Goal: Task Accomplishment & Management: Complete application form

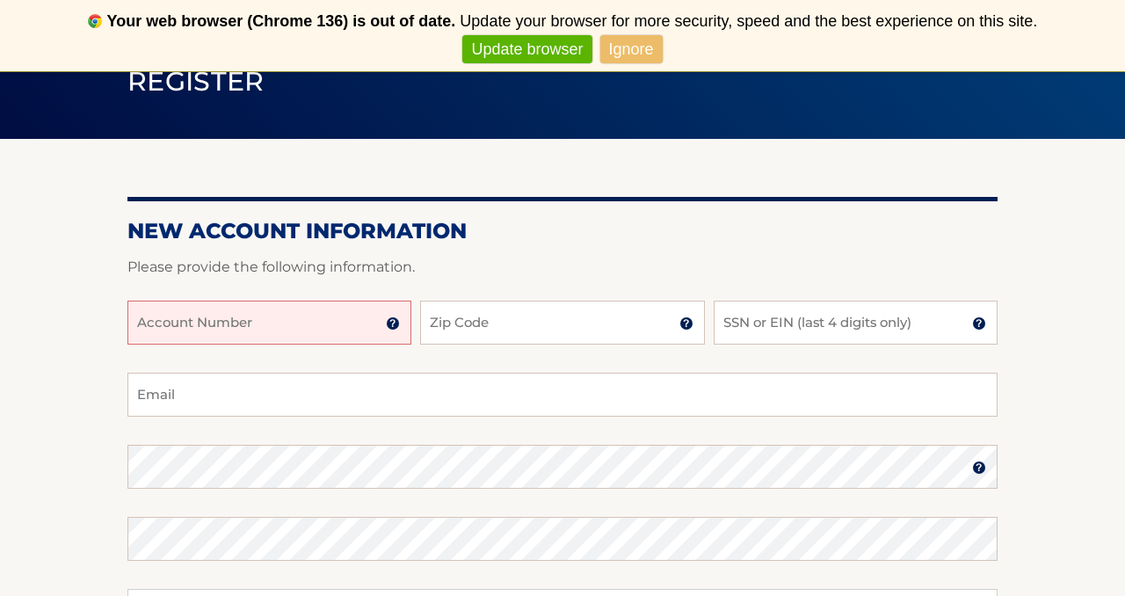
scroll to position [153, 0]
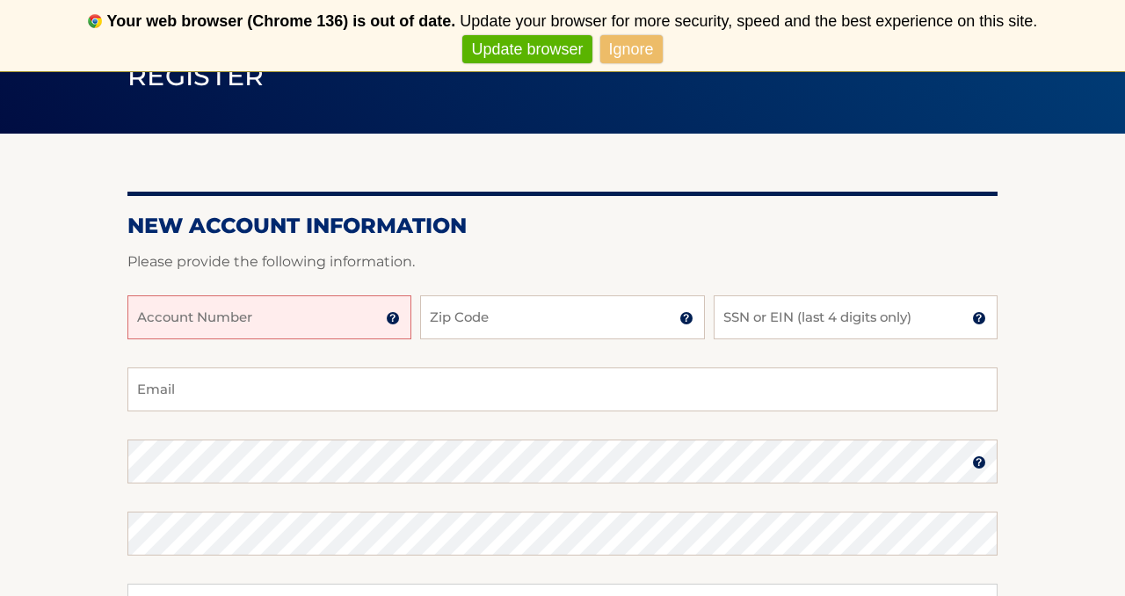
click at [398, 321] on img at bounding box center [393, 318] width 14 height 14
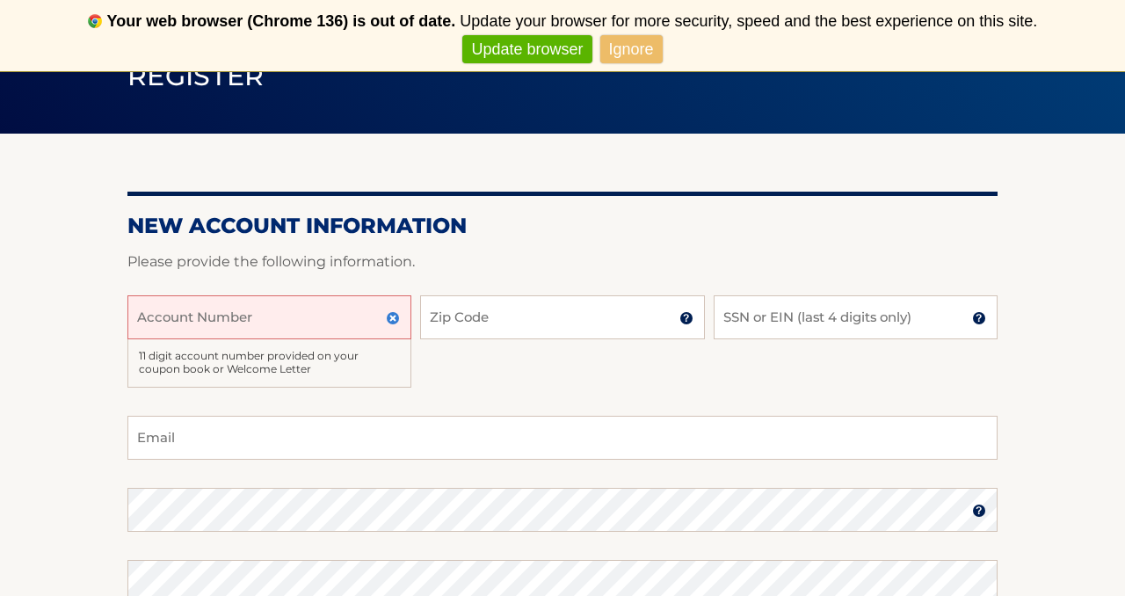
click at [306, 330] on input "Account Number" at bounding box center [269, 317] width 284 height 44
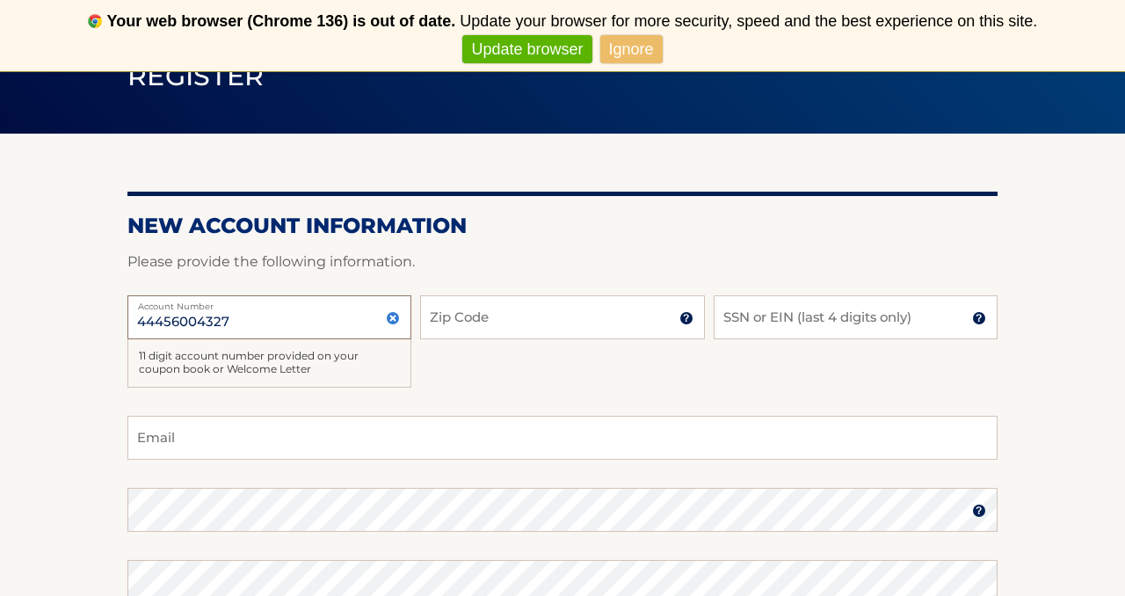
type input "44456004327"
click at [463, 325] on input "Zip Code" at bounding box center [562, 317] width 284 height 44
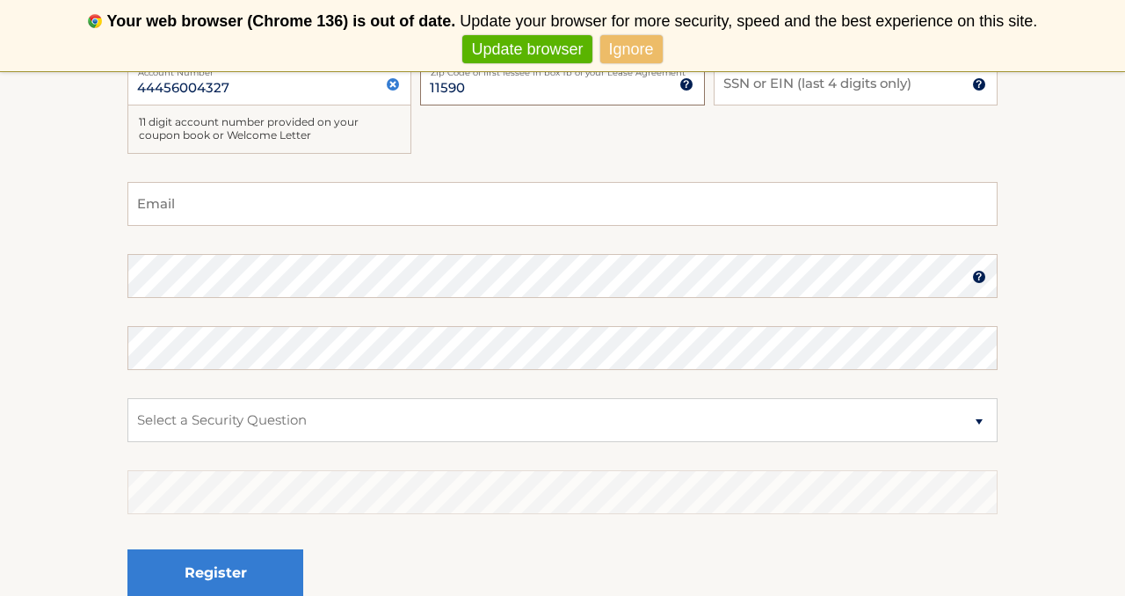
scroll to position [381, 0]
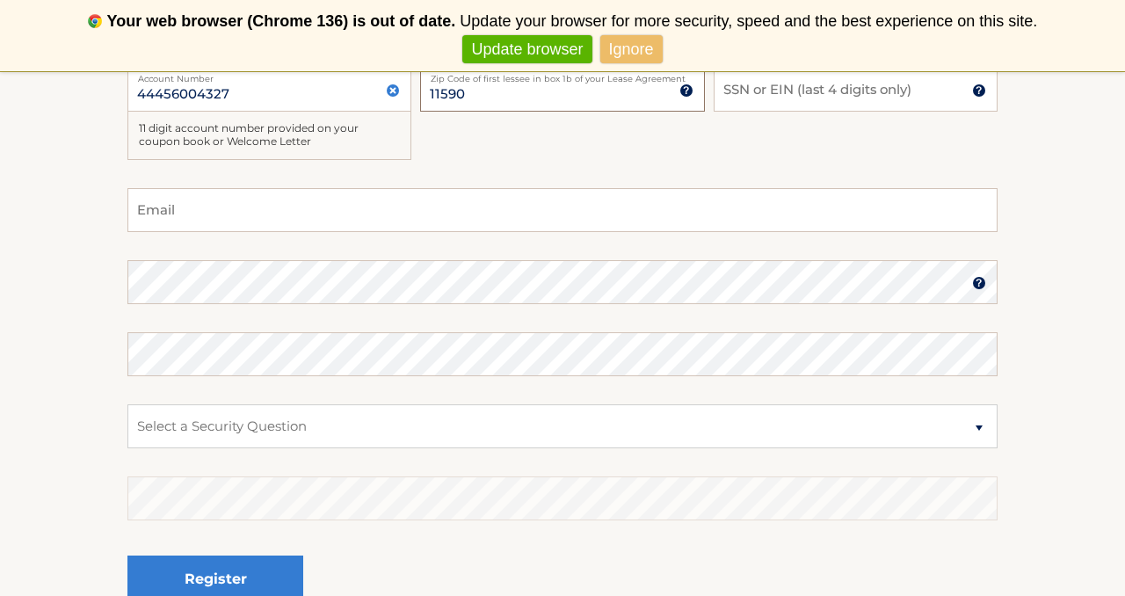
type input "11590"
click at [365, 216] on input "Email" at bounding box center [562, 210] width 870 height 44
type input "arashid0430@gmail.com"
click at [384, 434] on select "Select a Security Question What was the name of your elementary school? What is…" at bounding box center [562, 426] width 870 height 44
select select "2"
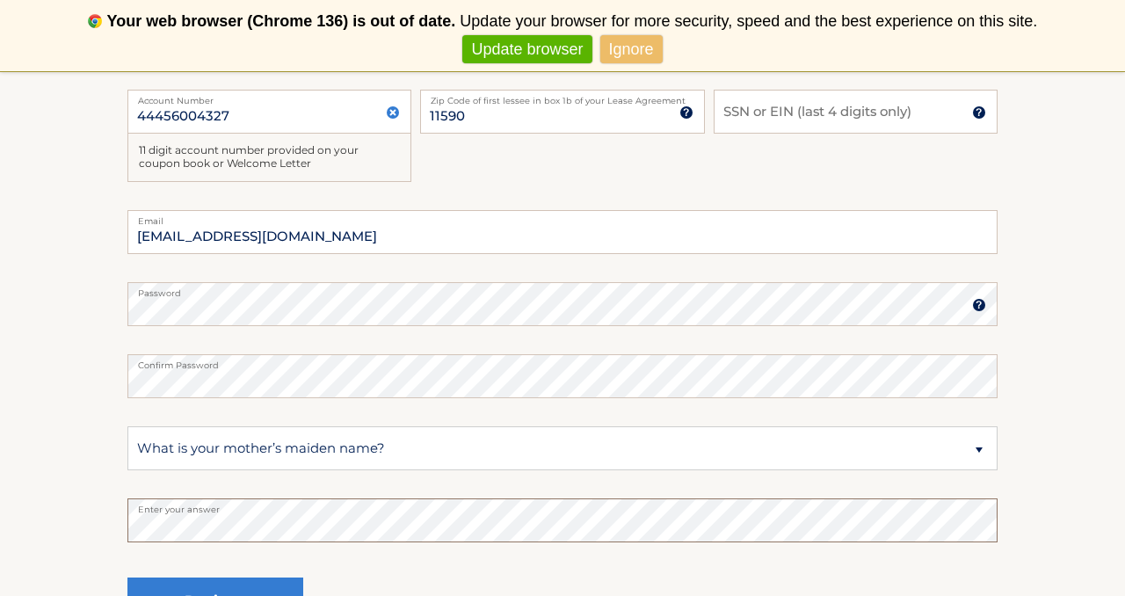
scroll to position [360, 0]
click at [866, 114] on input "SSN or EIN (last 4 digits only)" at bounding box center [856, 110] width 284 height 44
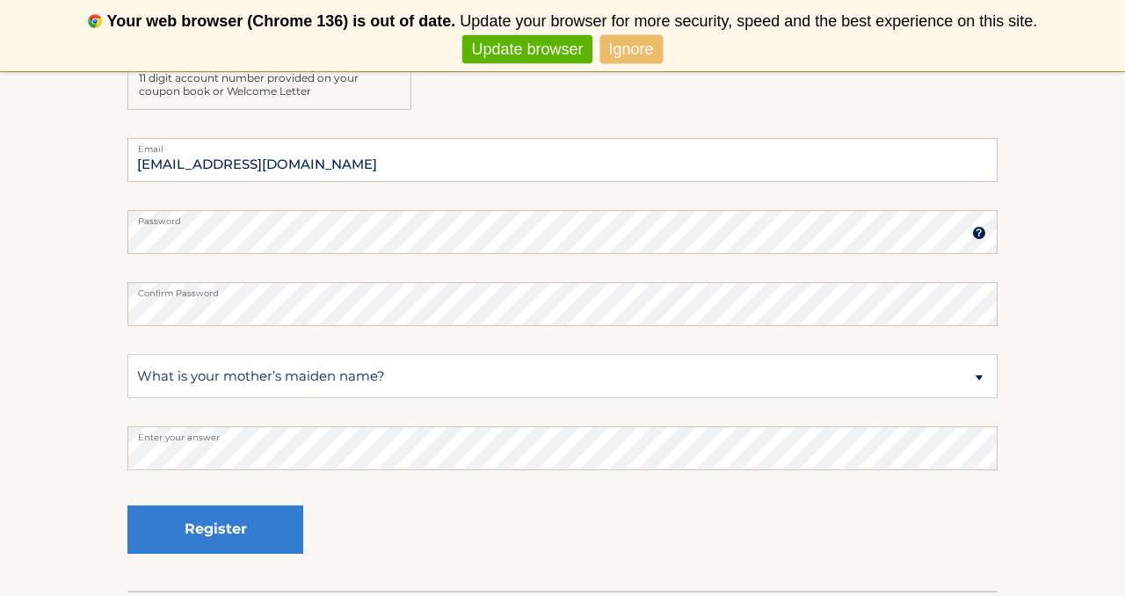
scroll to position [438, 0]
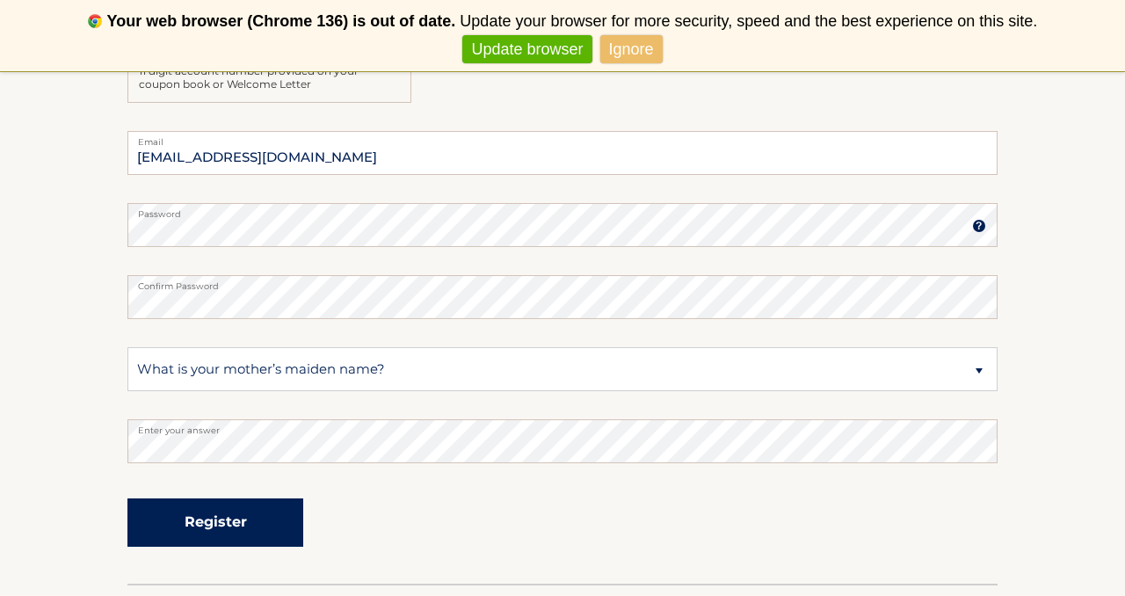
type input "2610"
click at [261, 513] on button "Register" at bounding box center [215, 522] width 176 height 48
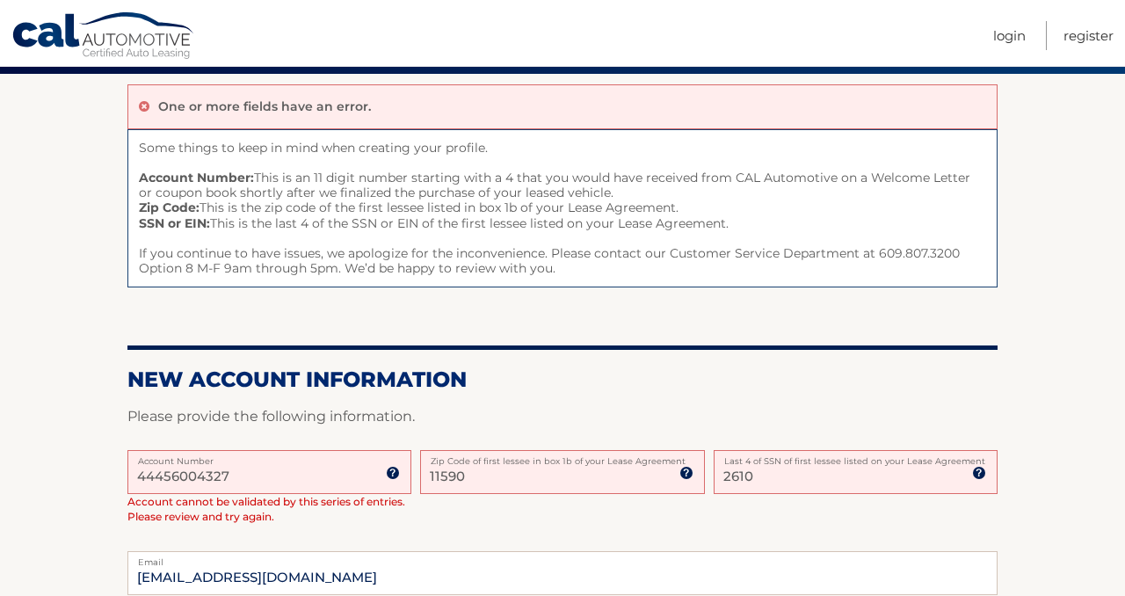
scroll to position [145, 0]
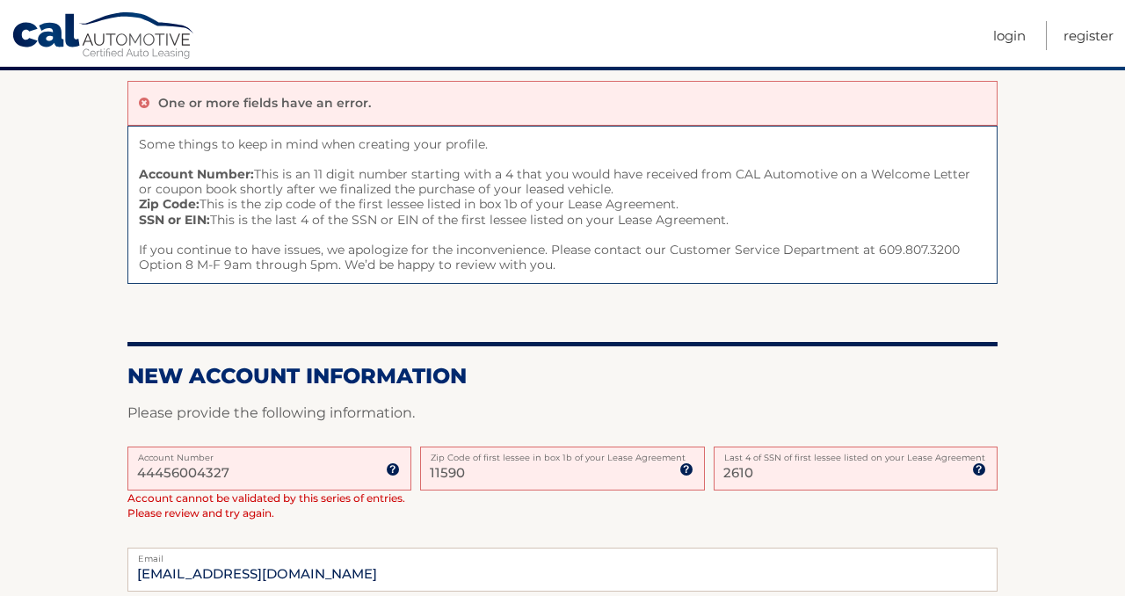
click at [837, 485] on input "2610" at bounding box center [856, 468] width 284 height 44
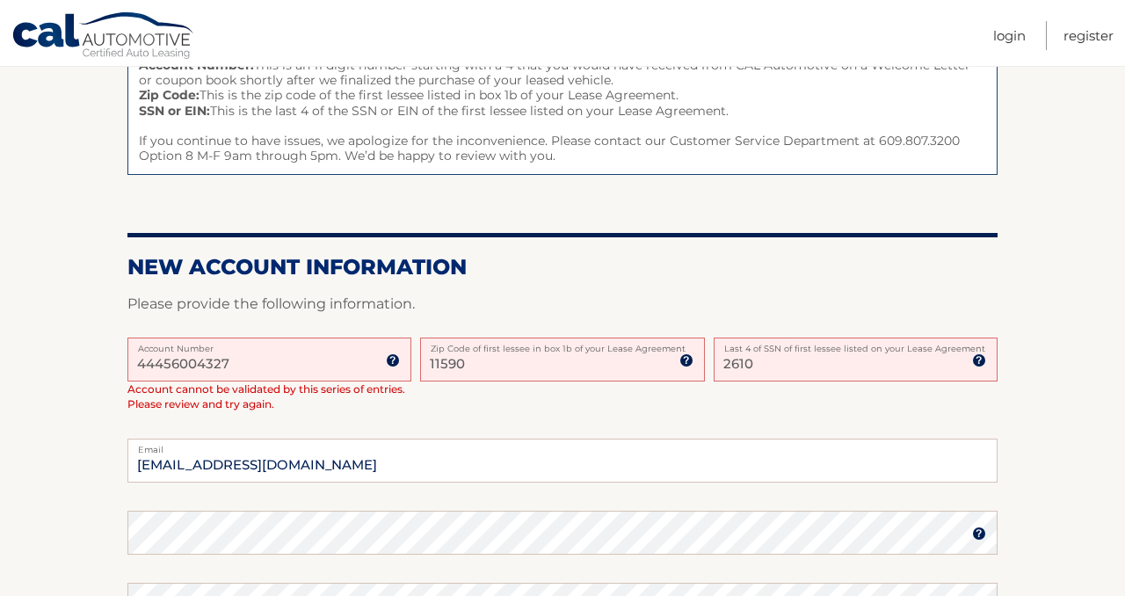
scroll to position [255, 0]
type input "2"
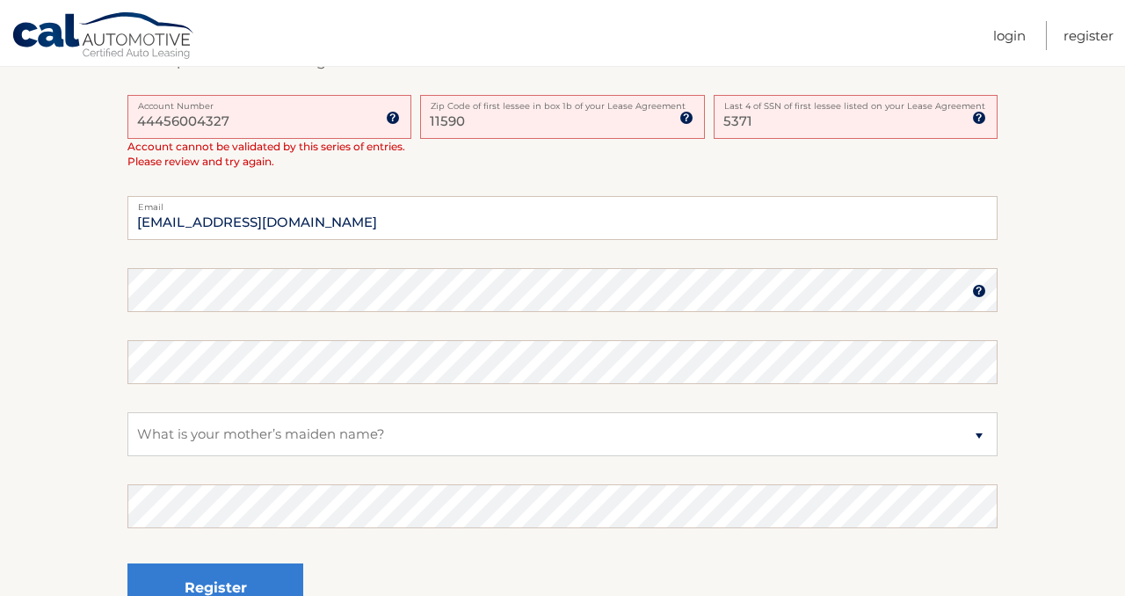
scroll to position [499, 0]
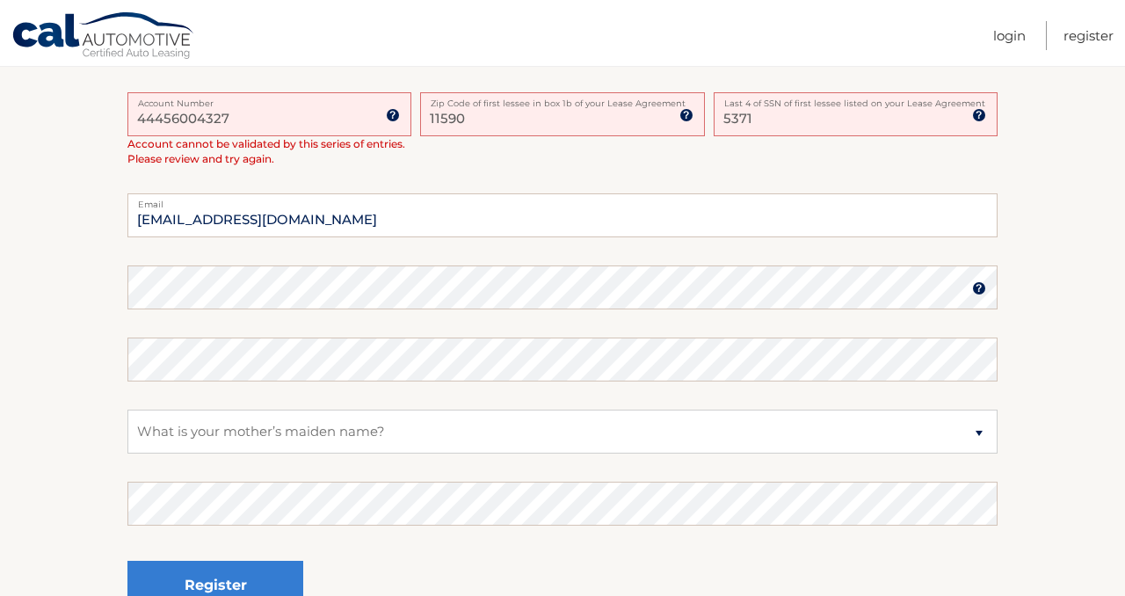
type input "5371"
click at [981, 288] on img at bounding box center [979, 288] width 14 height 14
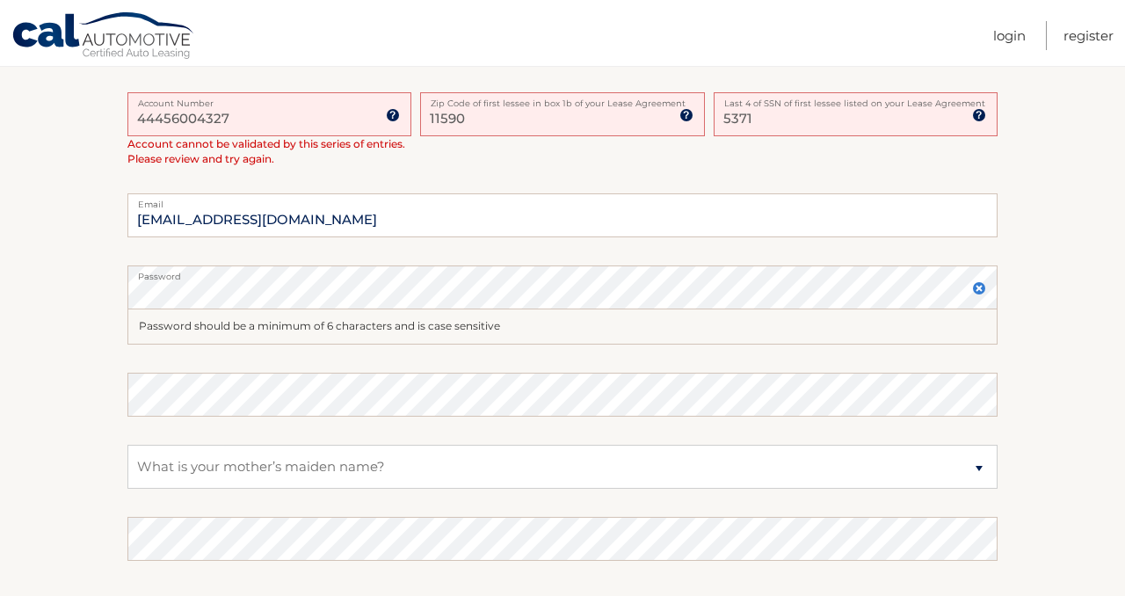
click at [981, 288] on img at bounding box center [979, 288] width 14 height 14
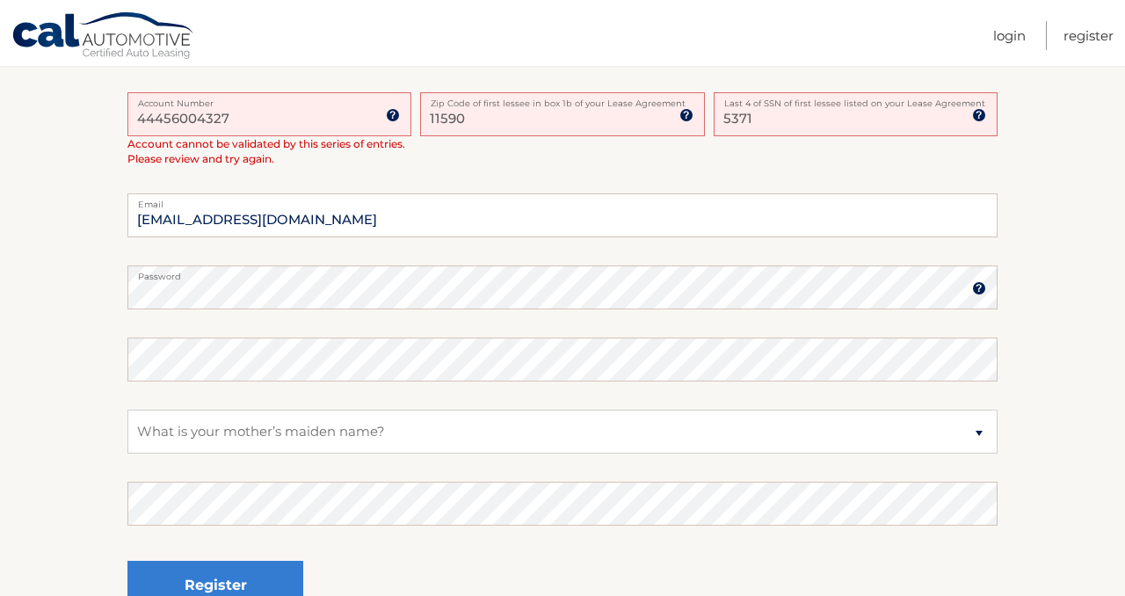
click at [871, 277] on label "Password" at bounding box center [562, 272] width 870 height 14
click at [429, 427] on select "Select a Security Question What was the name of your elementary school? What is…" at bounding box center [562, 432] width 870 height 44
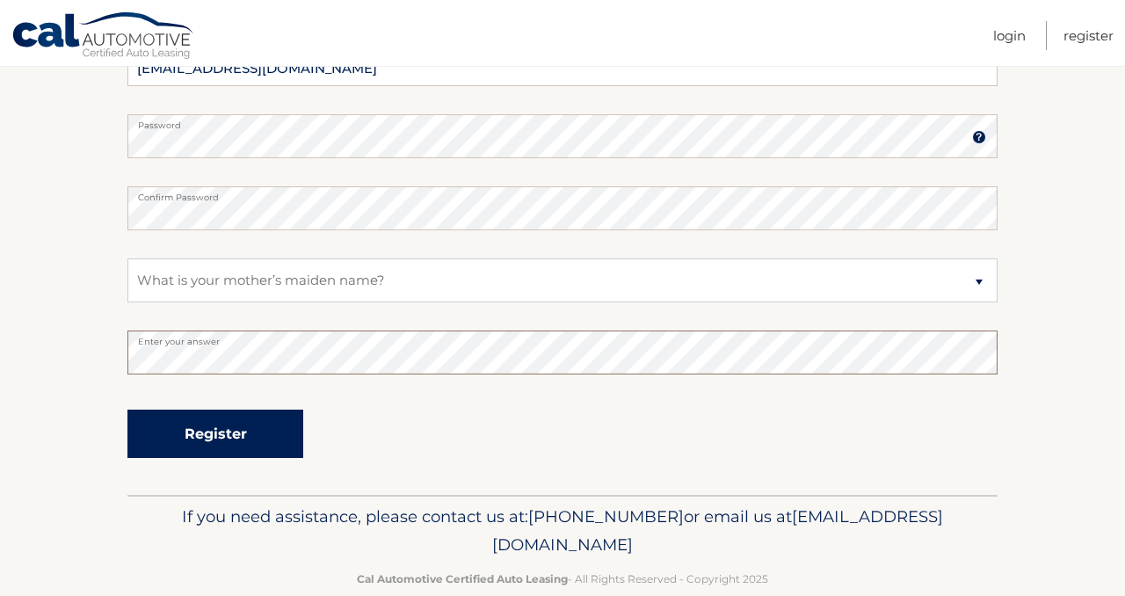
scroll to position [663, 0]
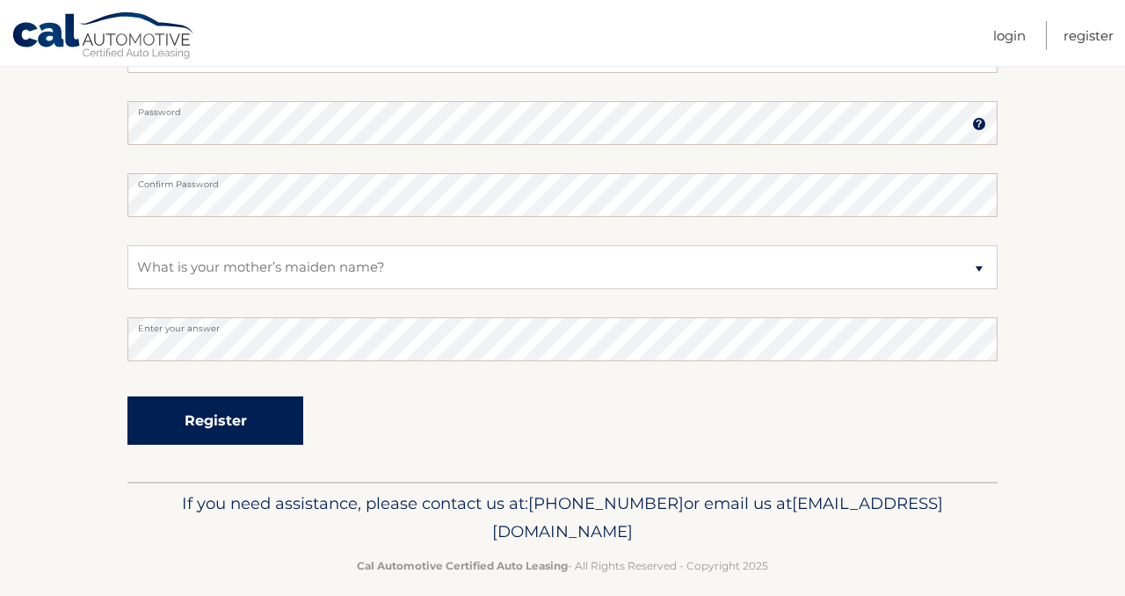
click at [258, 418] on button "Register" at bounding box center [215, 420] width 176 height 48
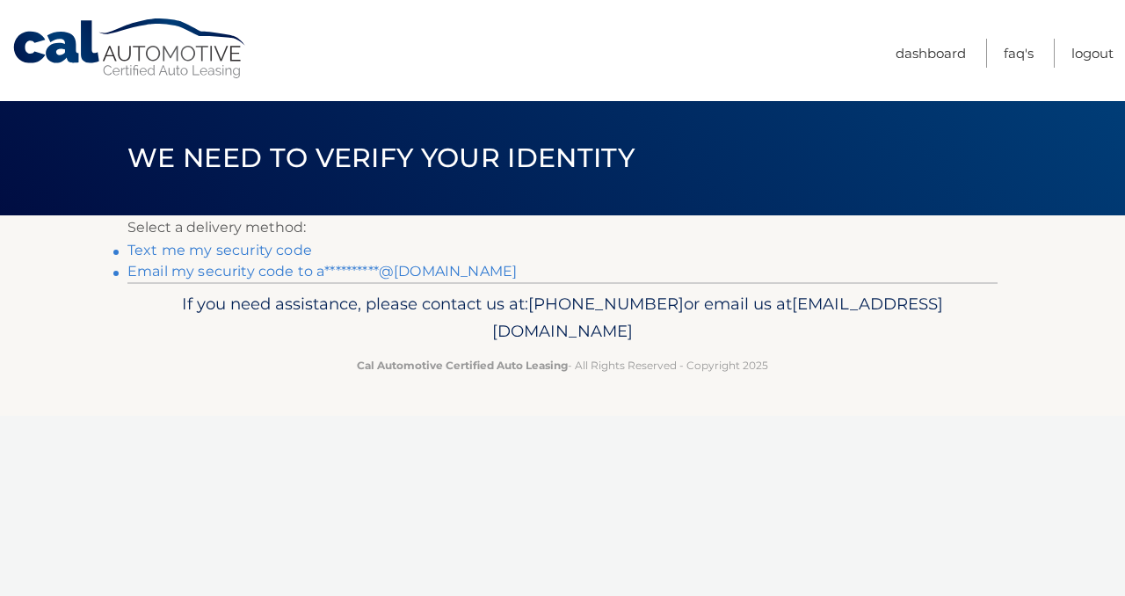
click at [282, 251] on link "Text me my security code" at bounding box center [219, 250] width 185 height 17
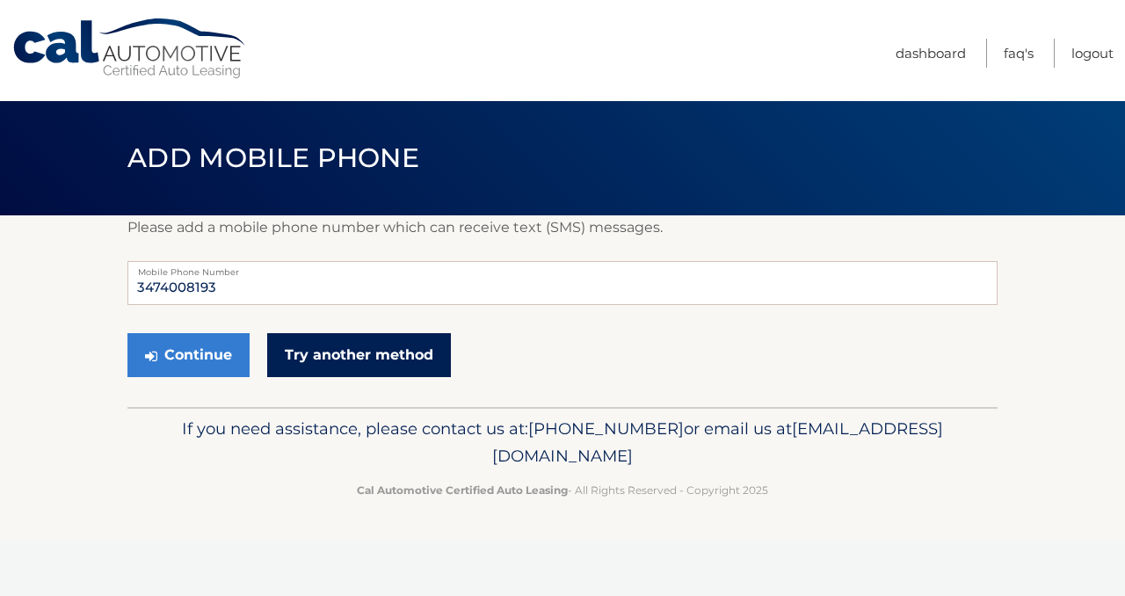
click at [349, 351] on link "Try another method" at bounding box center [359, 355] width 184 height 44
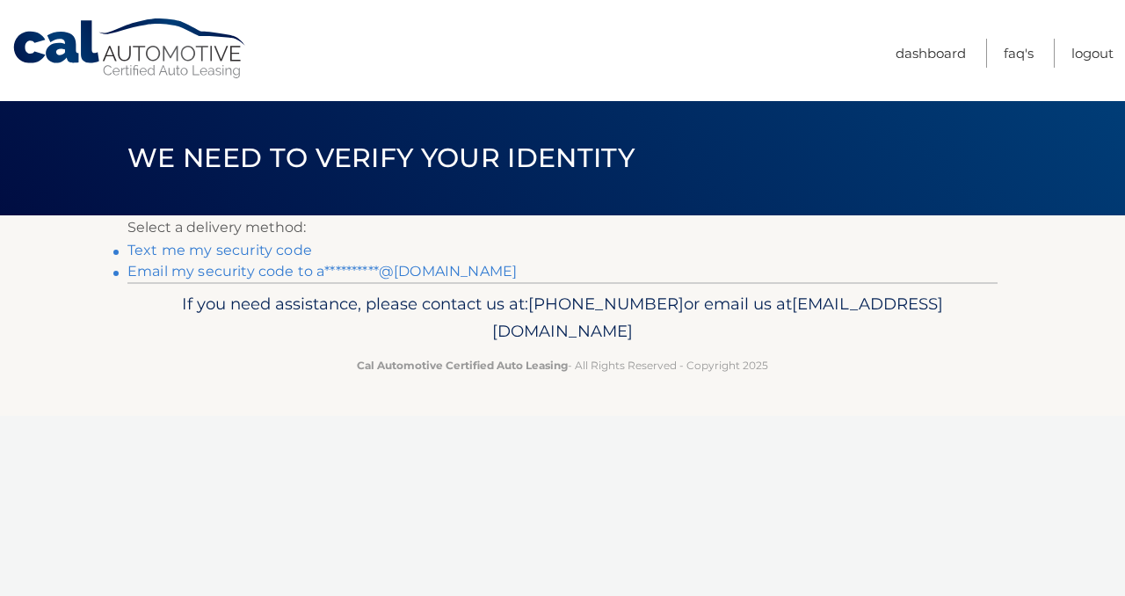
click at [333, 274] on link "**********" at bounding box center [321, 271] width 389 height 17
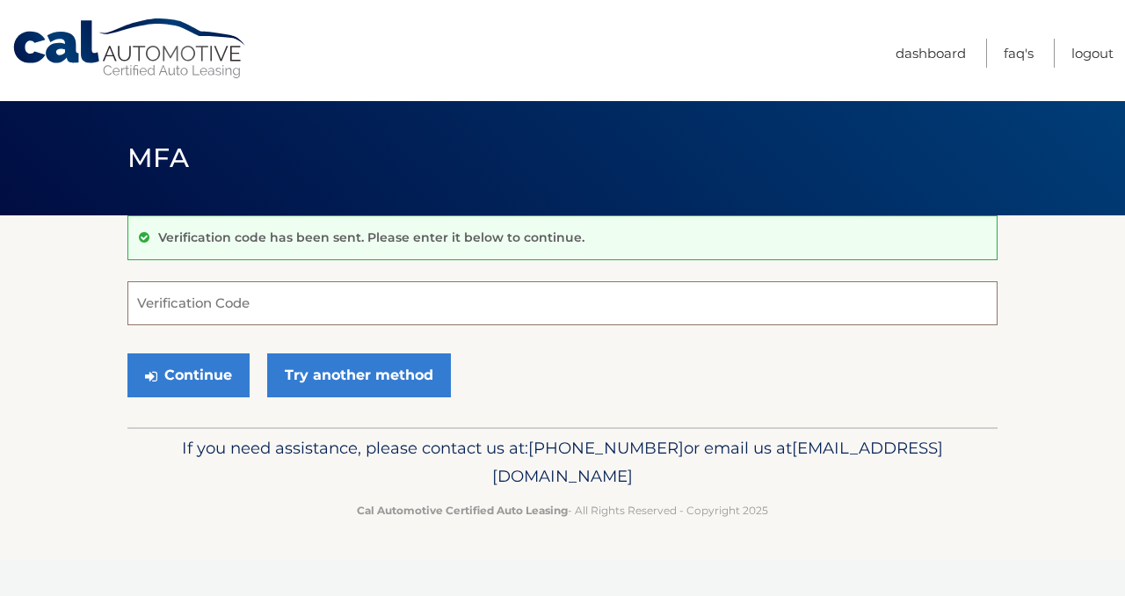
click at [355, 315] on input "Verification Code" at bounding box center [562, 303] width 870 height 44
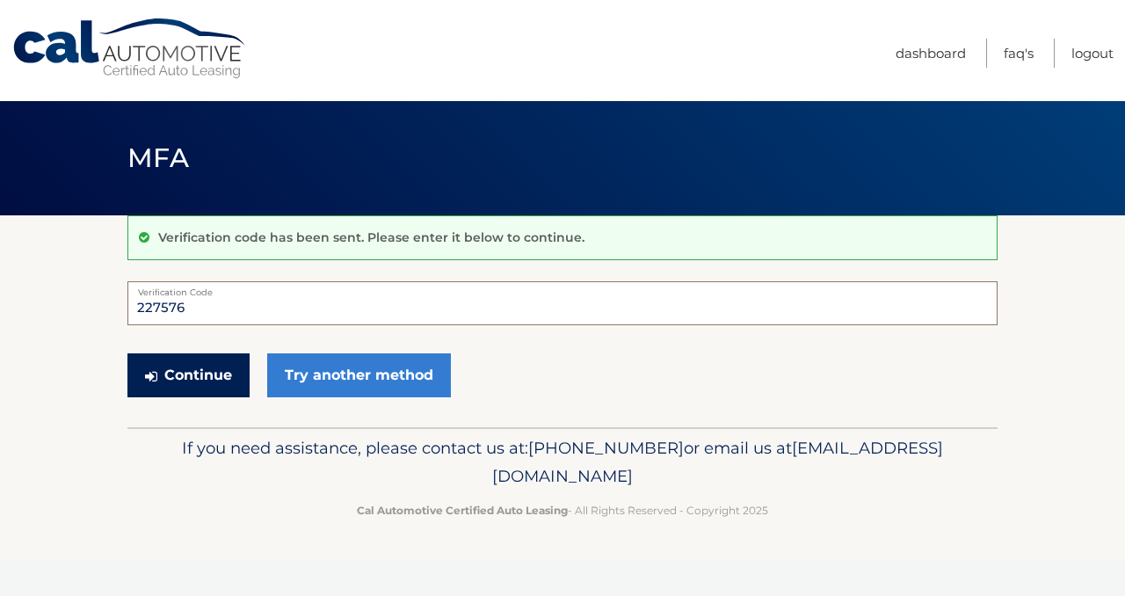
type input "227576"
click at [186, 367] on button "Continue" at bounding box center [188, 375] width 122 height 44
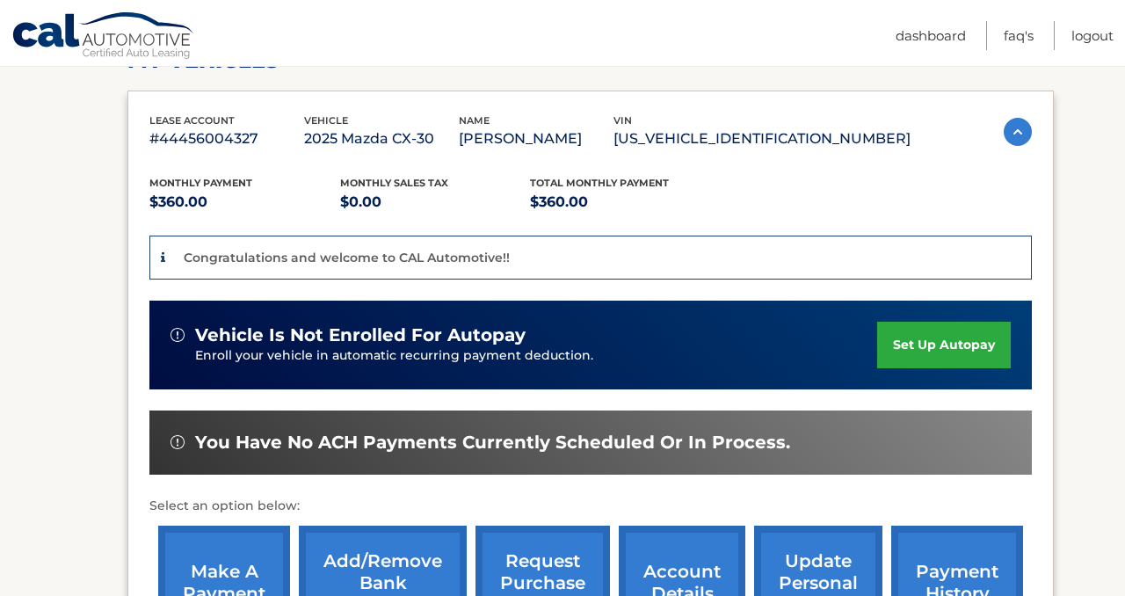
scroll to position [247, 0]
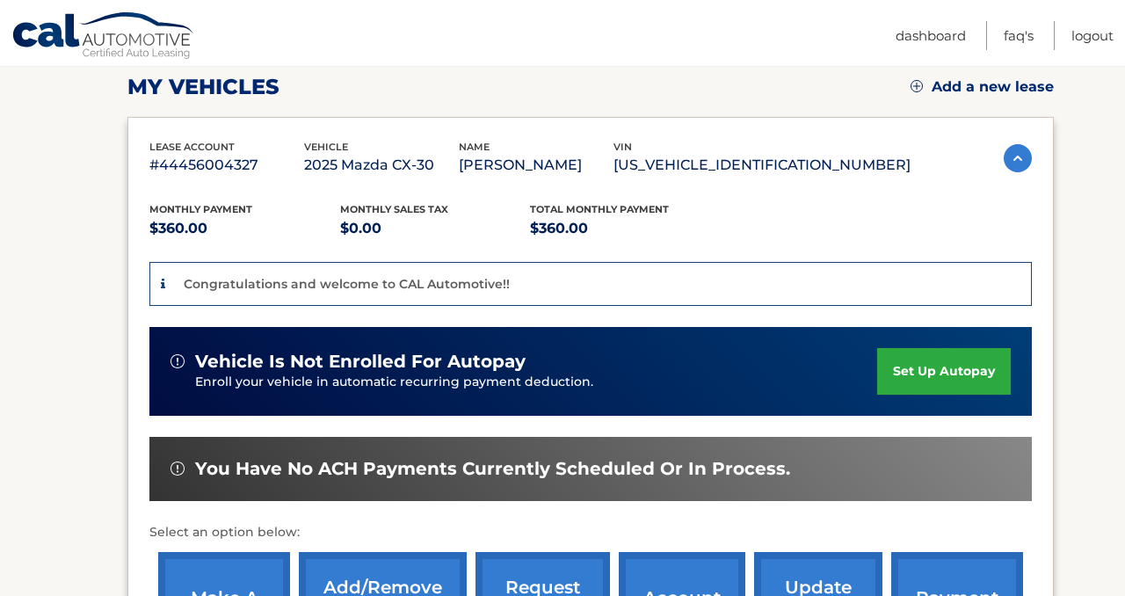
click at [922, 372] on link "set up autopay" at bounding box center [944, 371] width 134 height 47
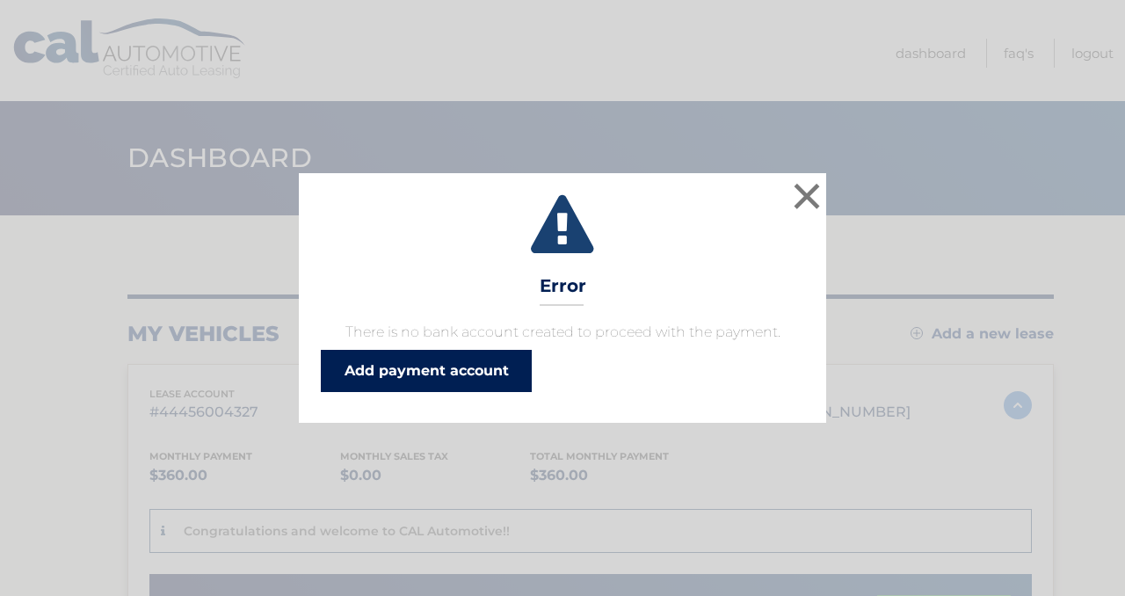
click at [509, 370] on link "Add payment account" at bounding box center [426, 371] width 211 height 42
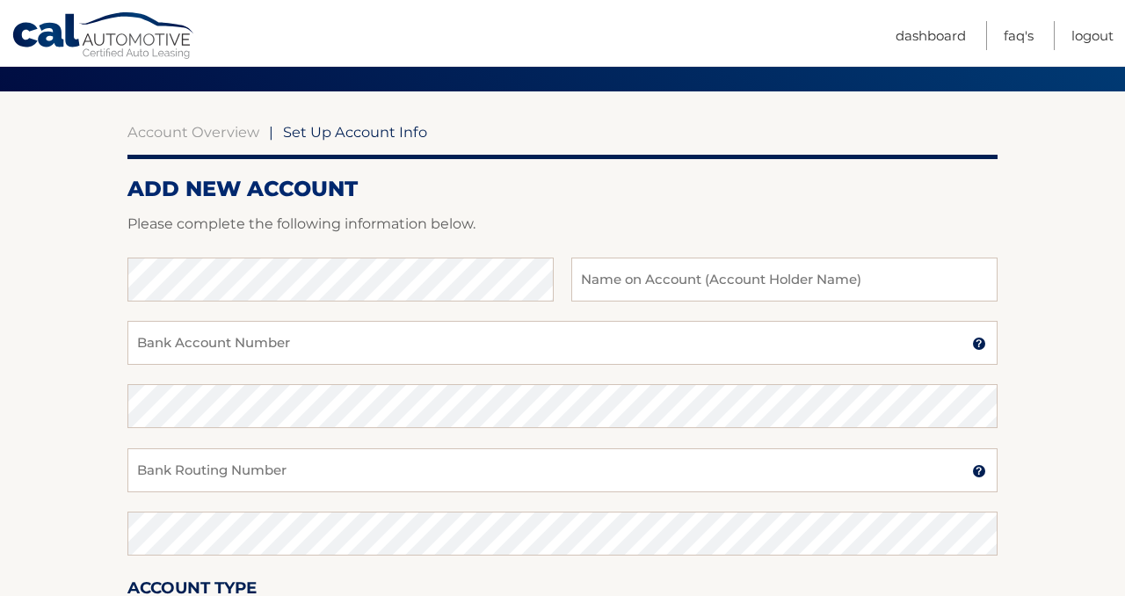
scroll to position [127, 0]
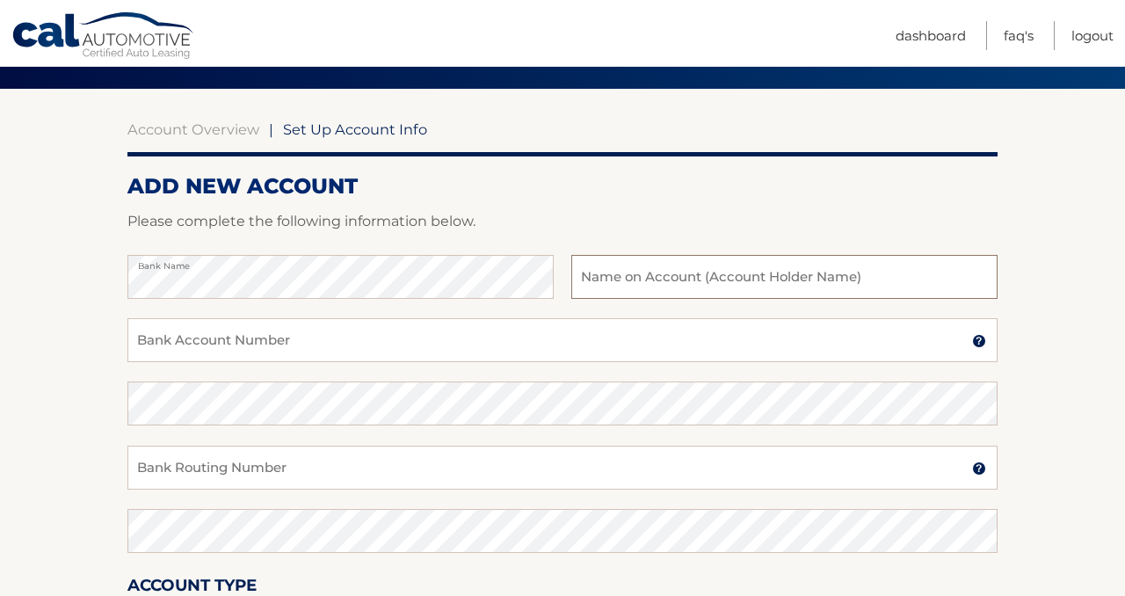
click at [703, 269] on input "text" at bounding box center [784, 277] width 426 height 44
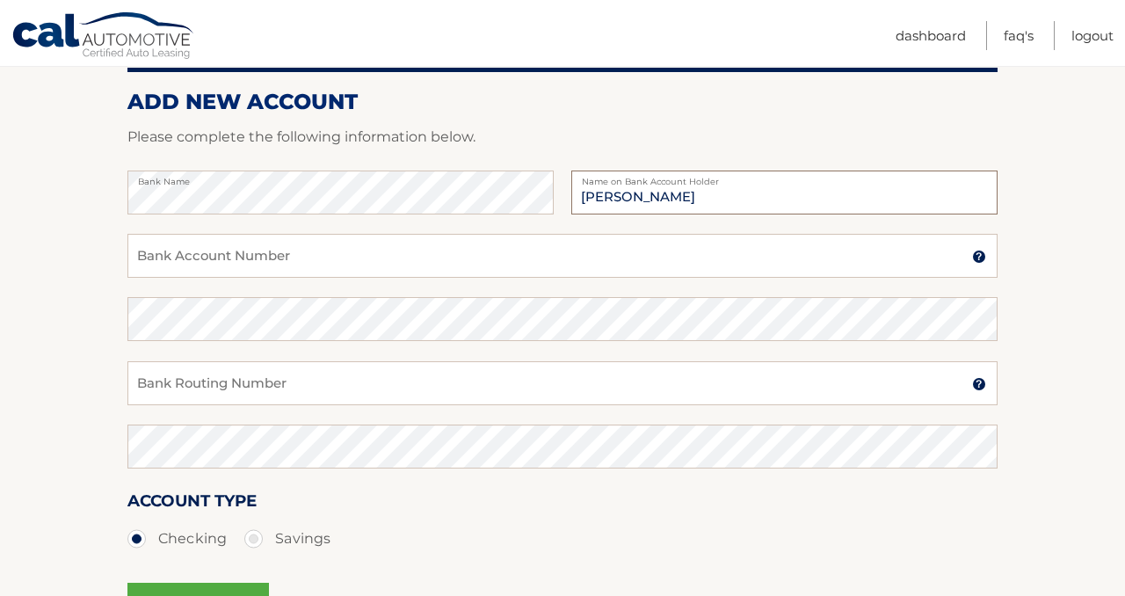
scroll to position [215, 0]
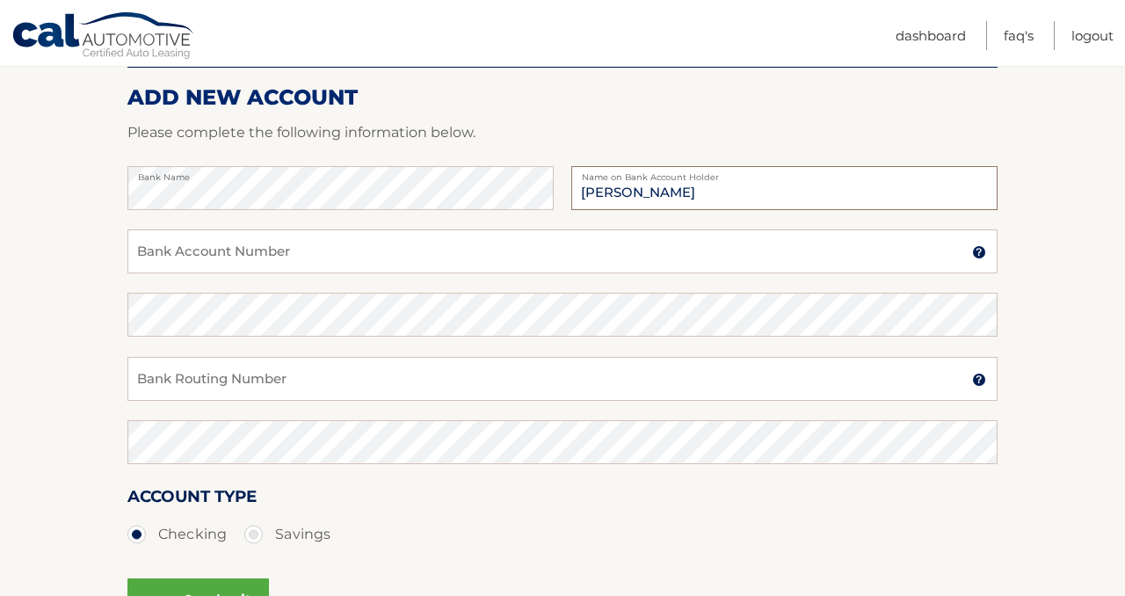
type input "[PERSON_NAME]"
click at [327, 256] on input "Bank Account Number" at bounding box center [562, 251] width 870 height 44
type input "626006065"
click at [176, 392] on input "Bank Routing Number" at bounding box center [562, 379] width 870 height 44
type input "0"
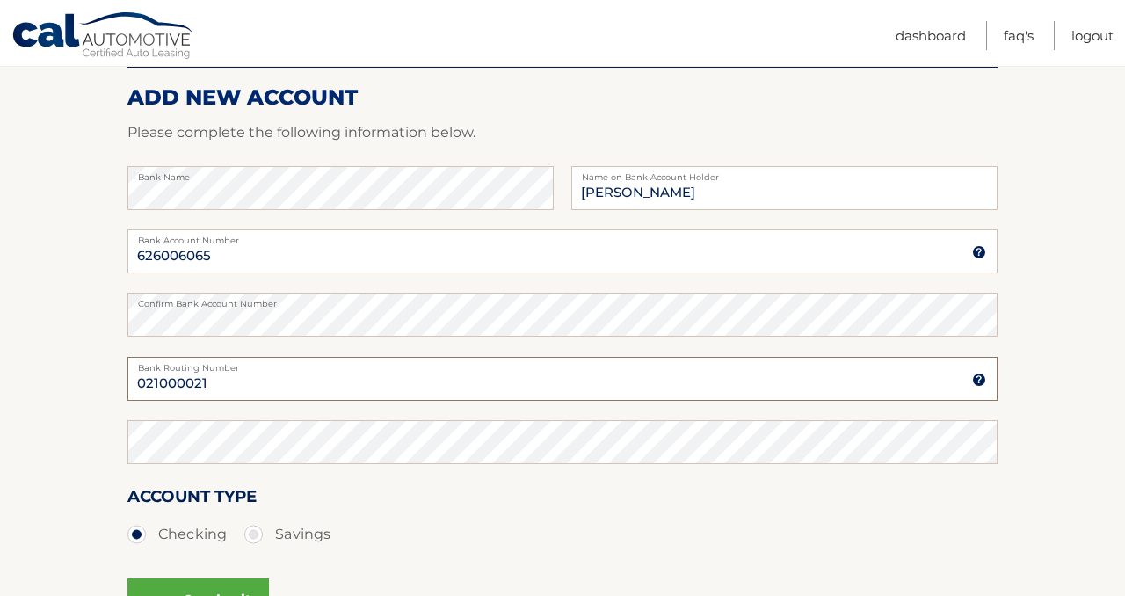
type input "021000021"
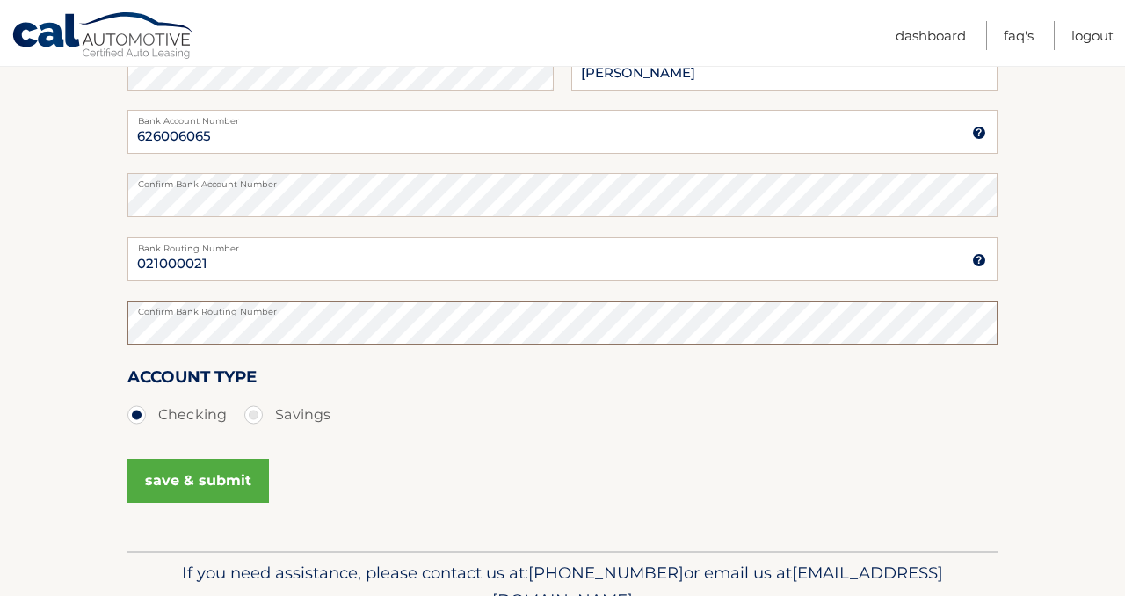
scroll to position [386, 0]
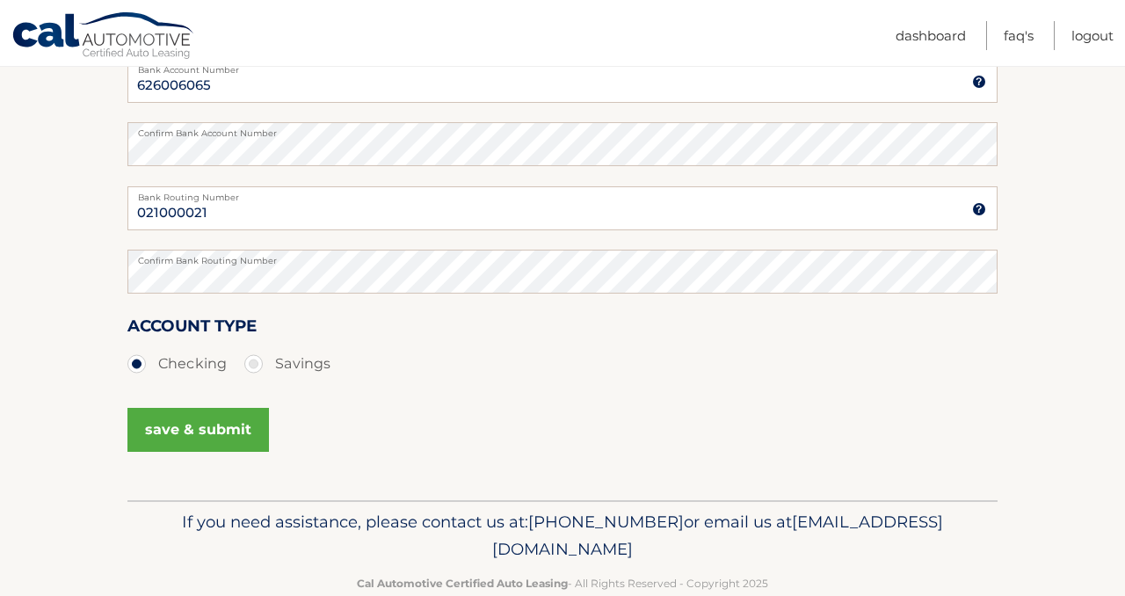
click at [207, 432] on button "save & submit" at bounding box center [197, 430] width 141 height 44
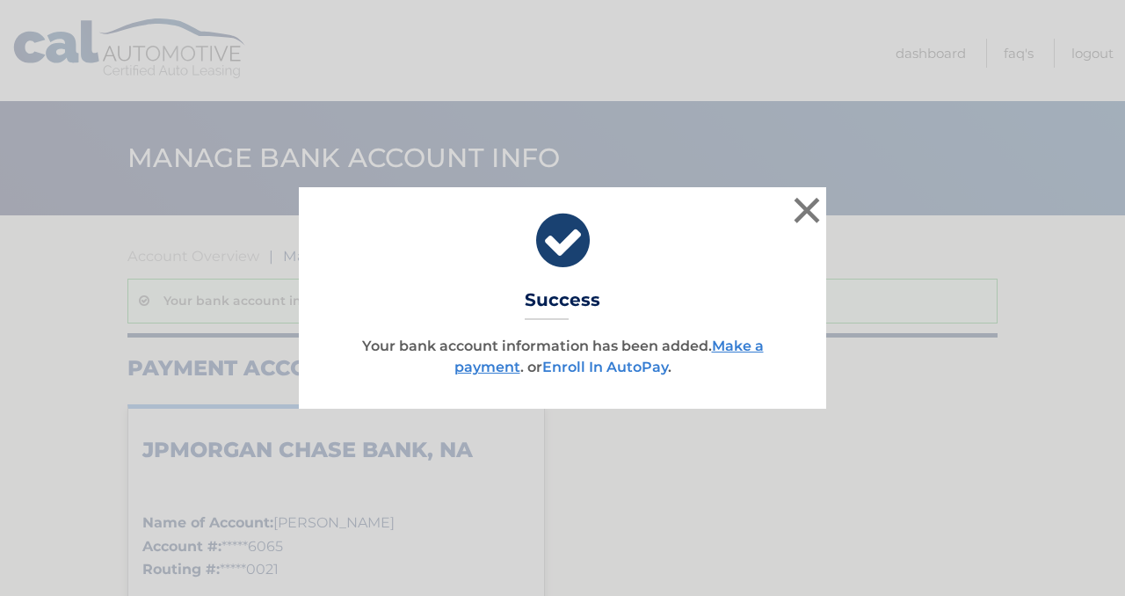
click at [621, 369] on link "Enroll In AutoPay" at bounding box center [605, 367] width 126 height 17
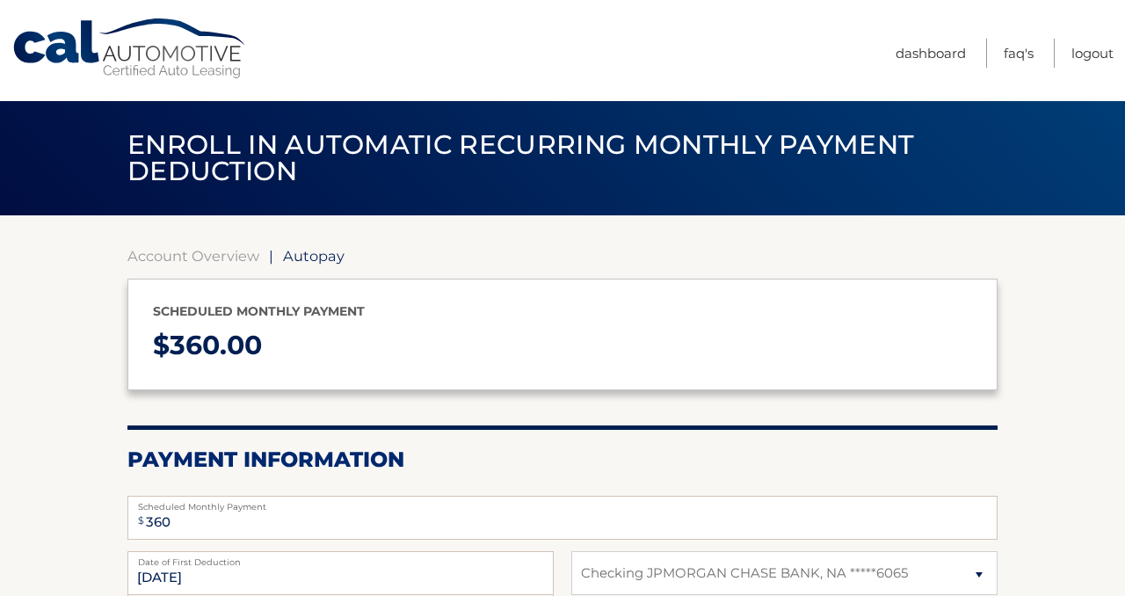
select select "NGIyNTYxZDEtNDI4MS00OGViLWEwYTYtYTFjYWZmY2I3ODc1"
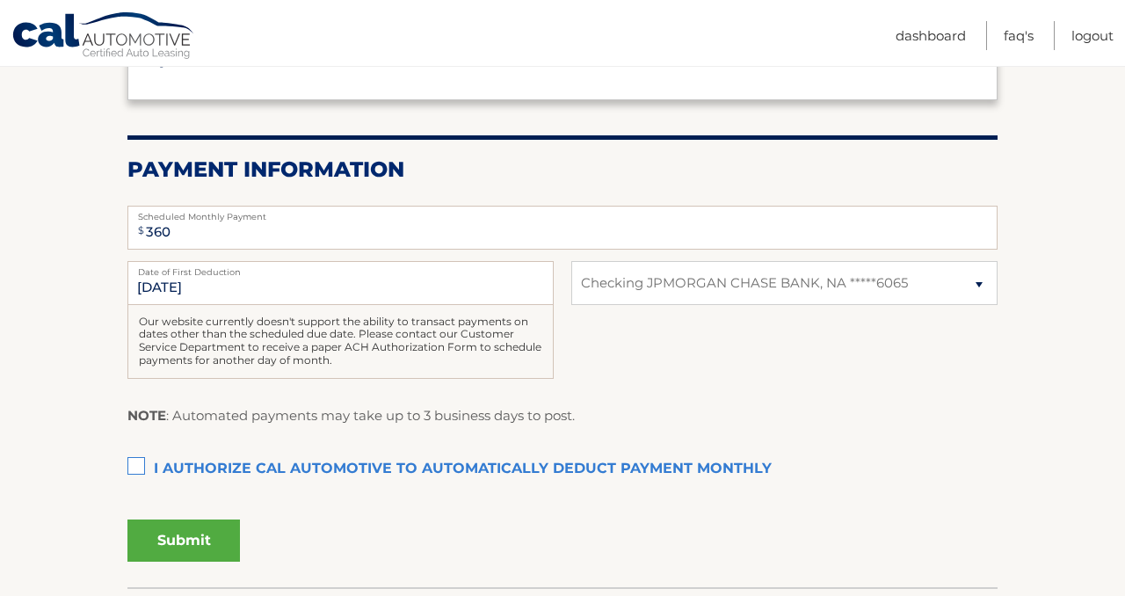
scroll to position [292, 0]
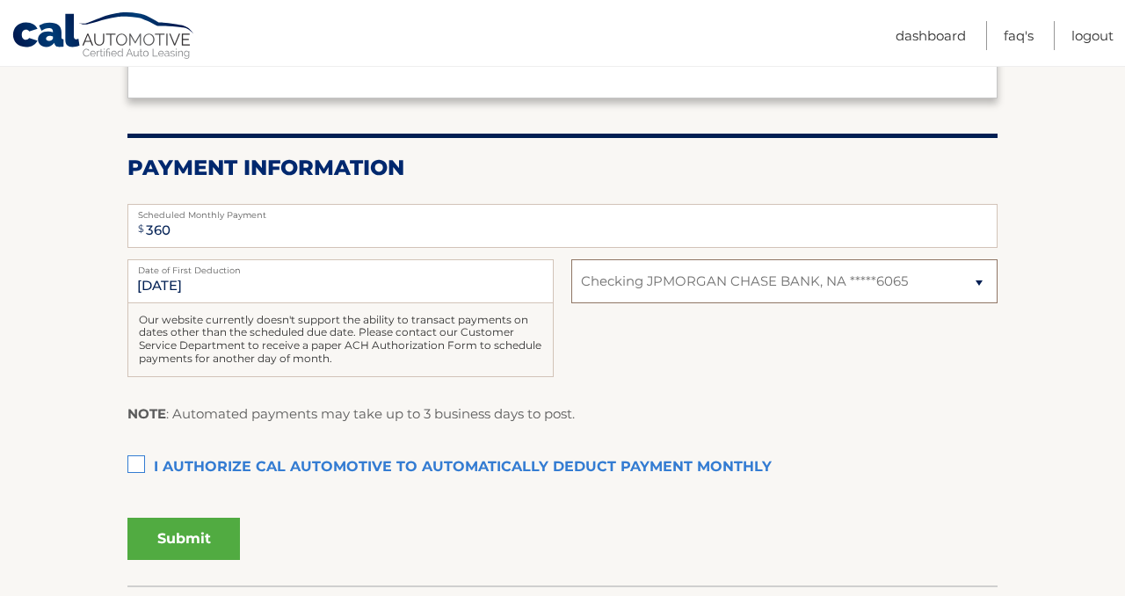
click at [755, 285] on select "Select Bank Account Checking JPMORGAN CHASE BANK, NA *****6065" at bounding box center [784, 281] width 426 height 44
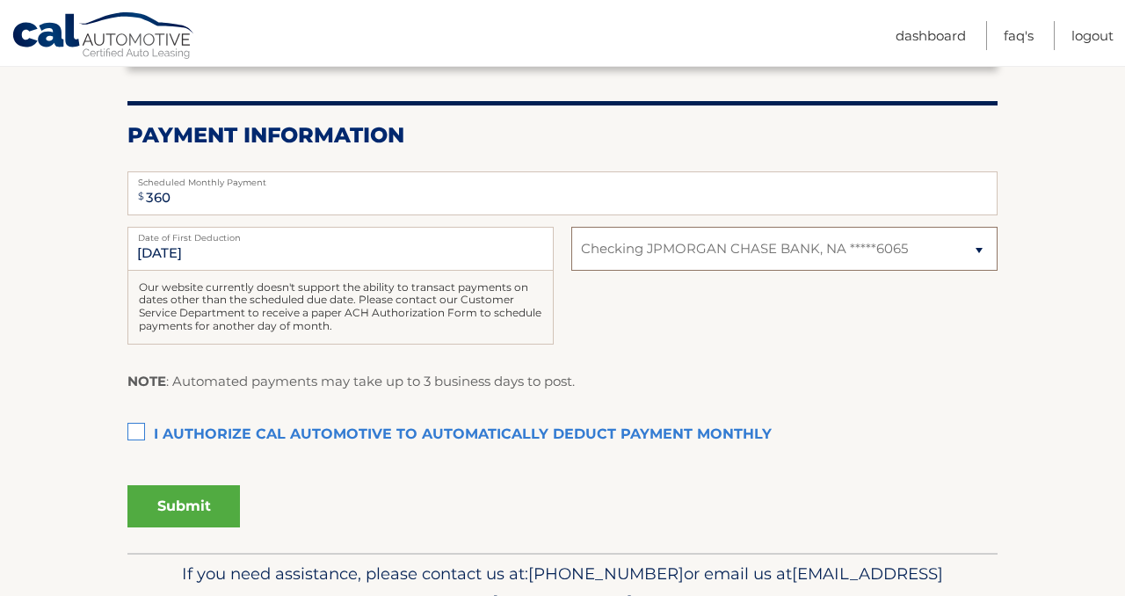
scroll to position [344, 0]
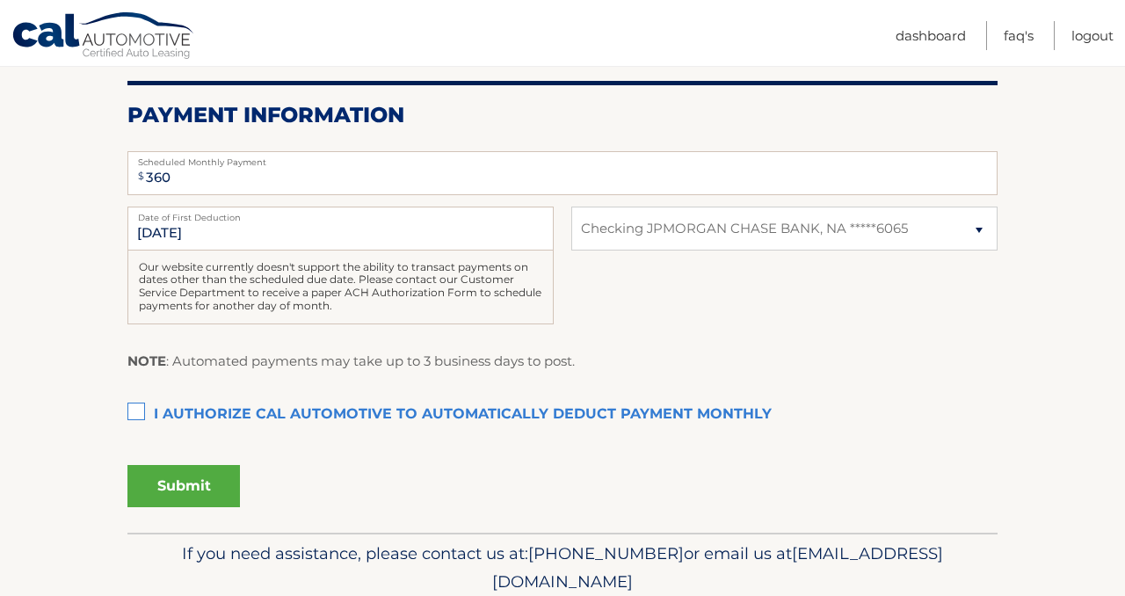
click at [146, 414] on label "I authorize cal automotive to automatically deduct payment monthly This checkbo…" at bounding box center [562, 414] width 870 height 35
click at [0, 0] on input "I authorize cal automotive to automatically deduct payment monthly This checkbo…" at bounding box center [0, 0] width 0 height 0
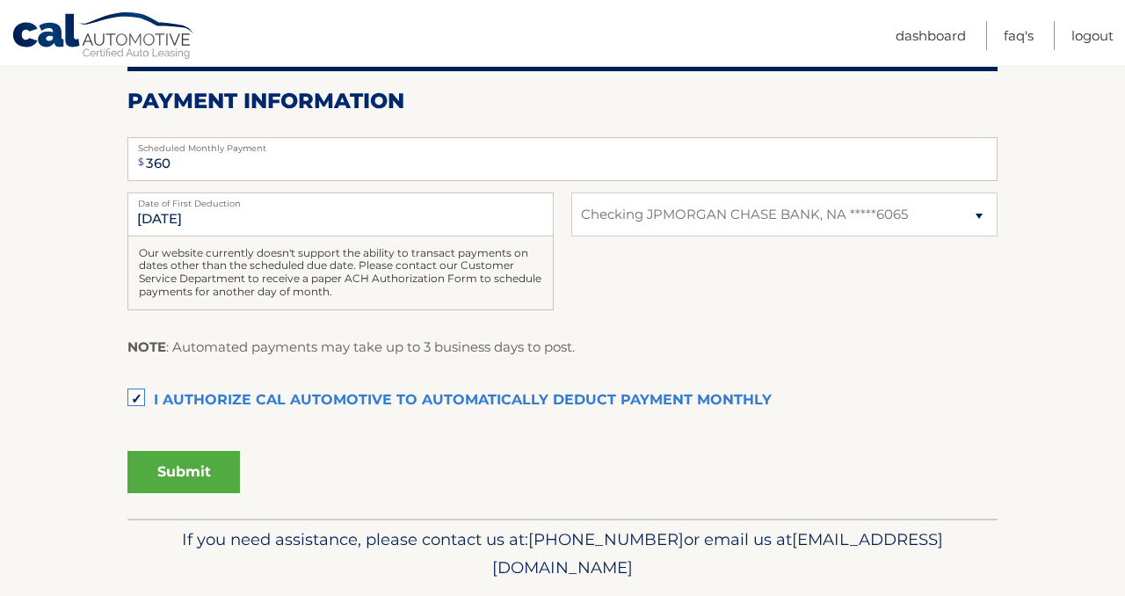
scroll to position [376, 0]
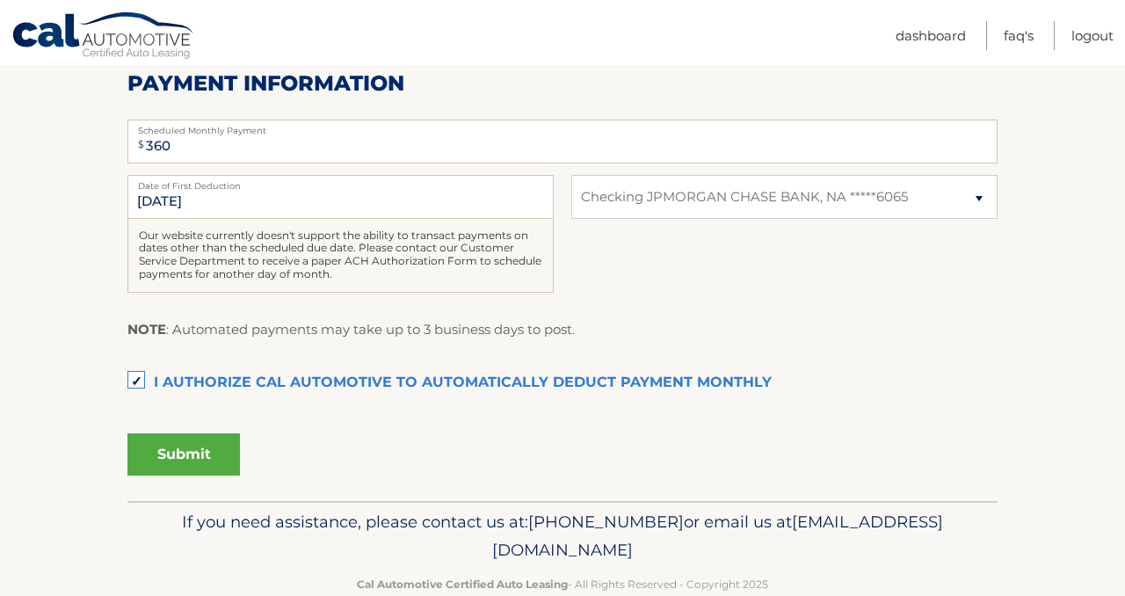
click at [206, 440] on button "Submit" at bounding box center [183, 454] width 112 height 42
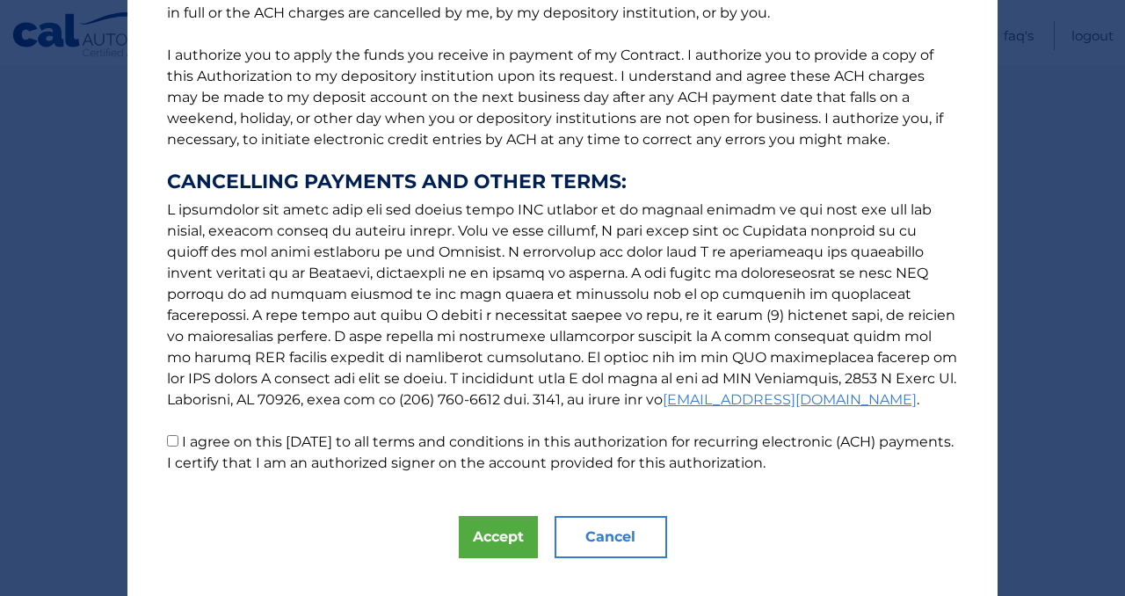
scroll to position [234, 0]
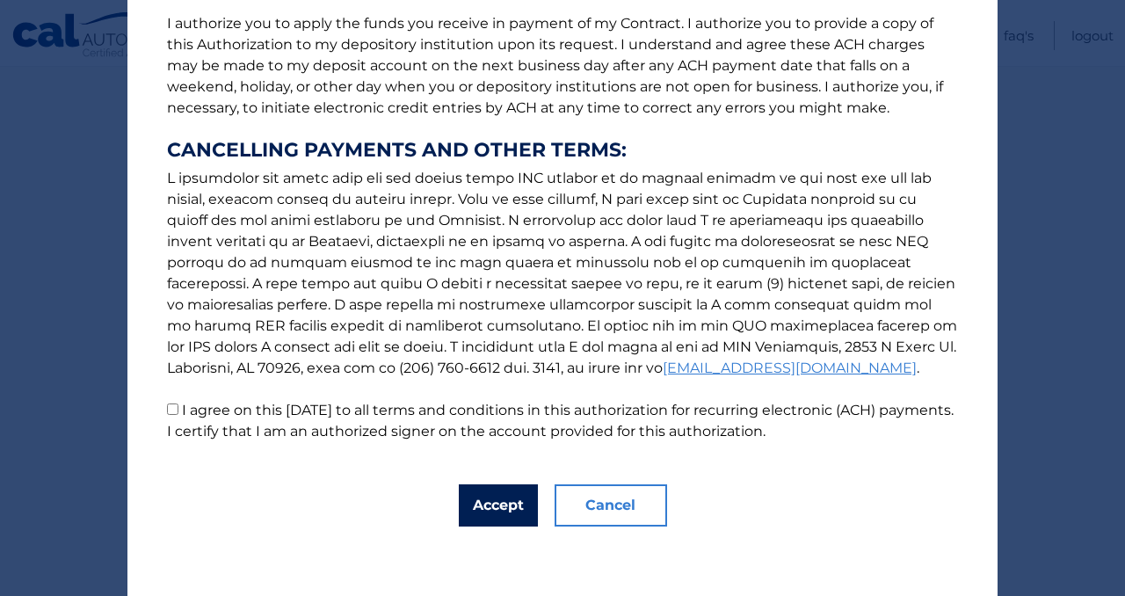
click at [493, 503] on button "Accept" at bounding box center [498, 505] width 79 height 42
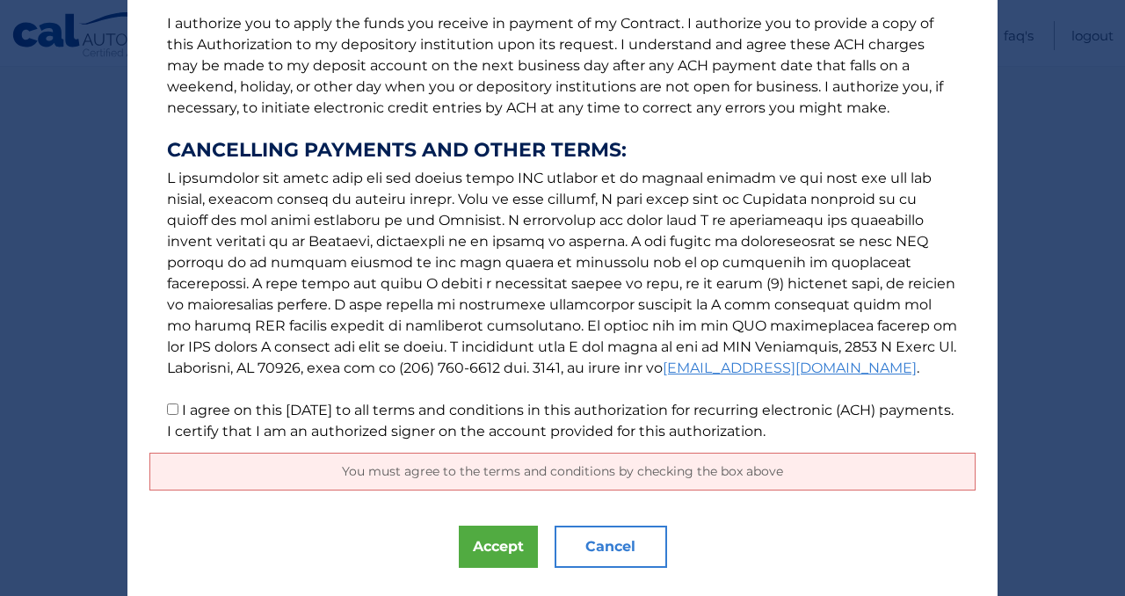
click at [166, 397] on p "The words "I" "me" and "my" mean any identified Customer who signs this Authori…" at bounding box center [562, 122] width 826 height 640
click at [173, 412] on input "I agree on this 09/20/2025 to all terms and conditions in this authorization fo…" at bounding box center [172, 408] width 11 height 11
checkbox input "true"
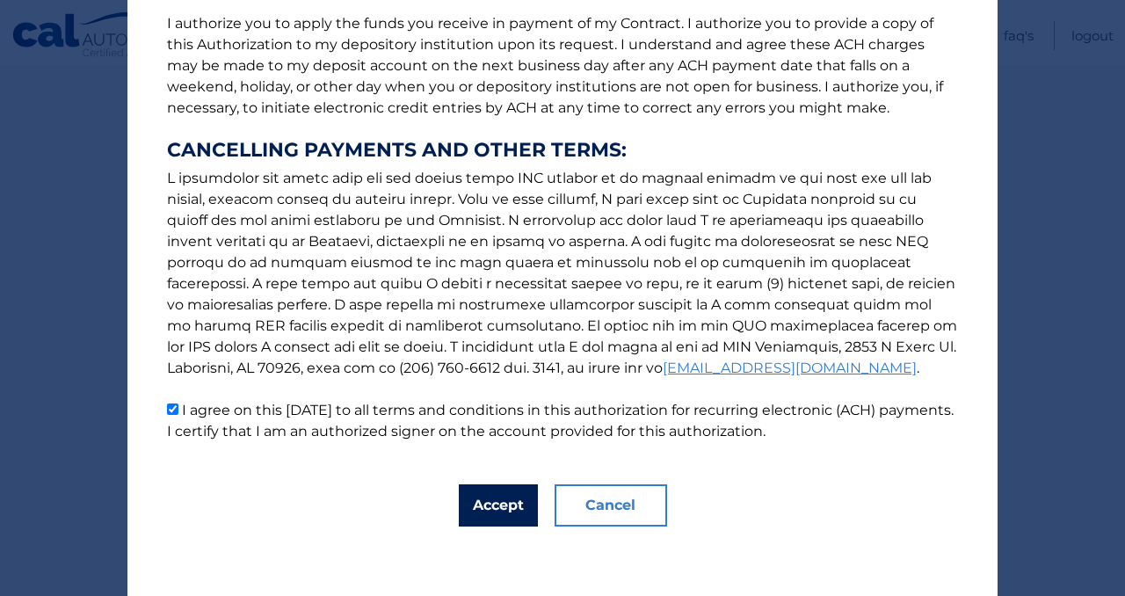
click at [522, 504] on button "Accept" at bounding box center [498, 505] width 79 height 42
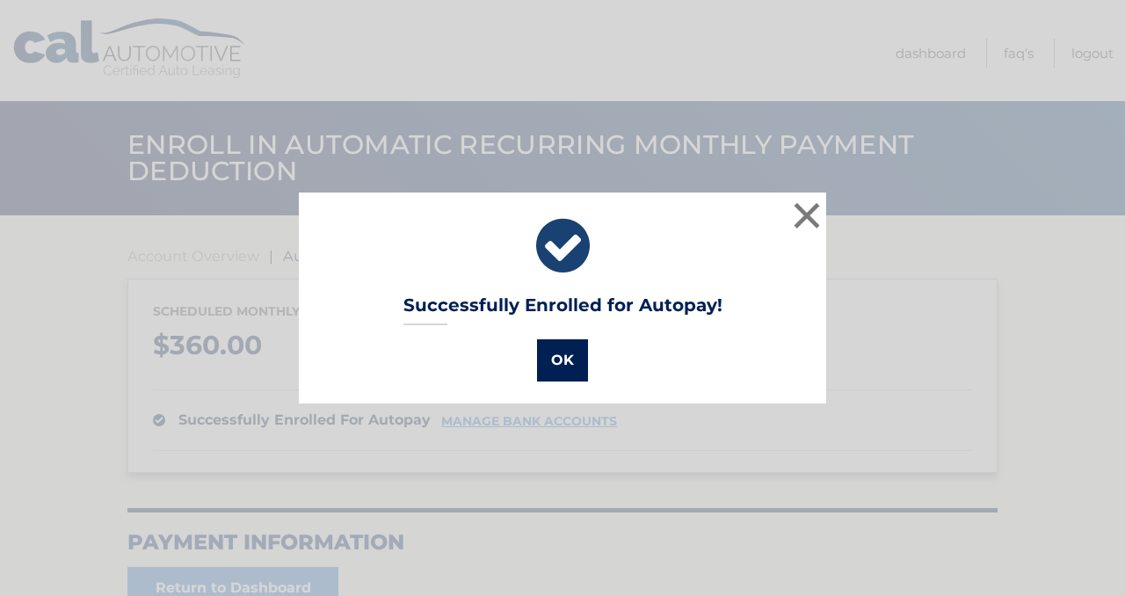
click at [569, 362] on button "OK" at bounding box center [562, 360] width 51 height 42
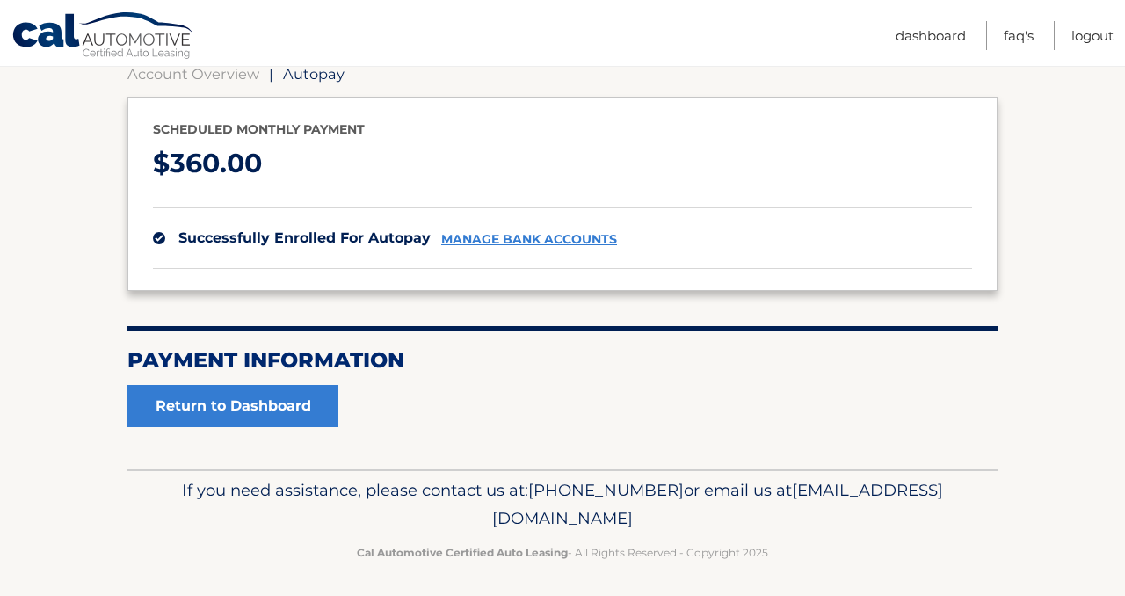
scroll to position [189, 0]
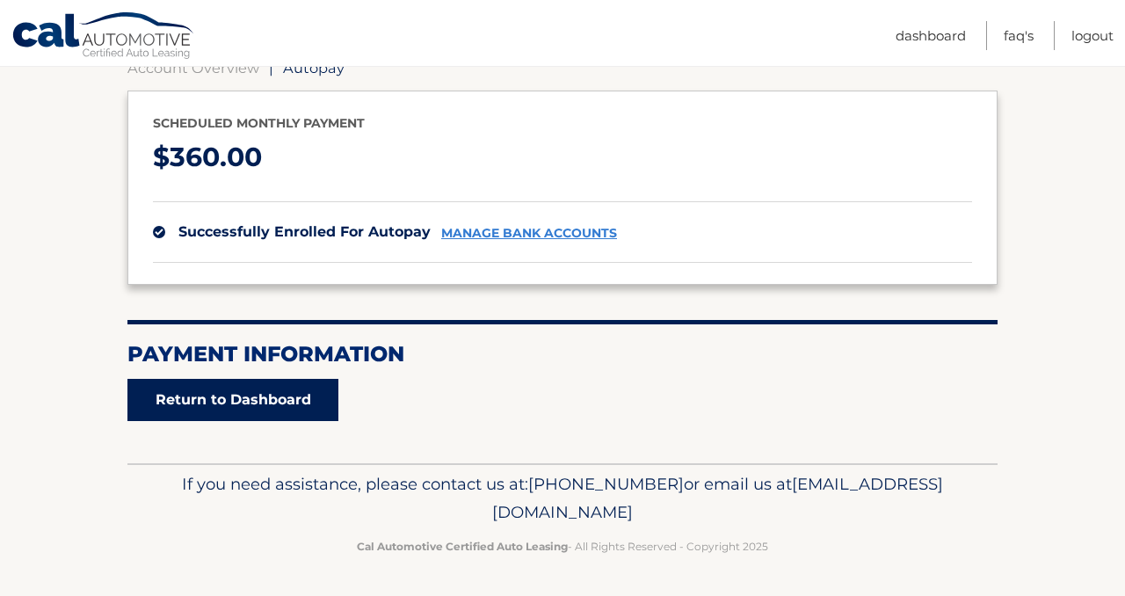
click at [297, 395] on link "Return to Dashboard" at bounding box center [232, 400] width 211 height 42
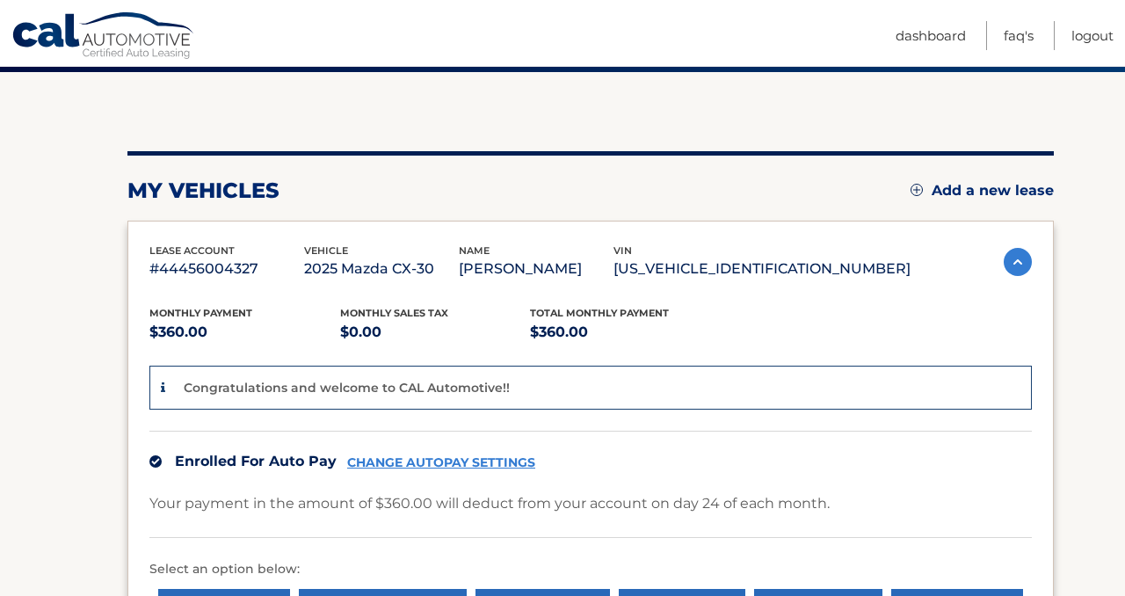
scroll to position [52, 0]
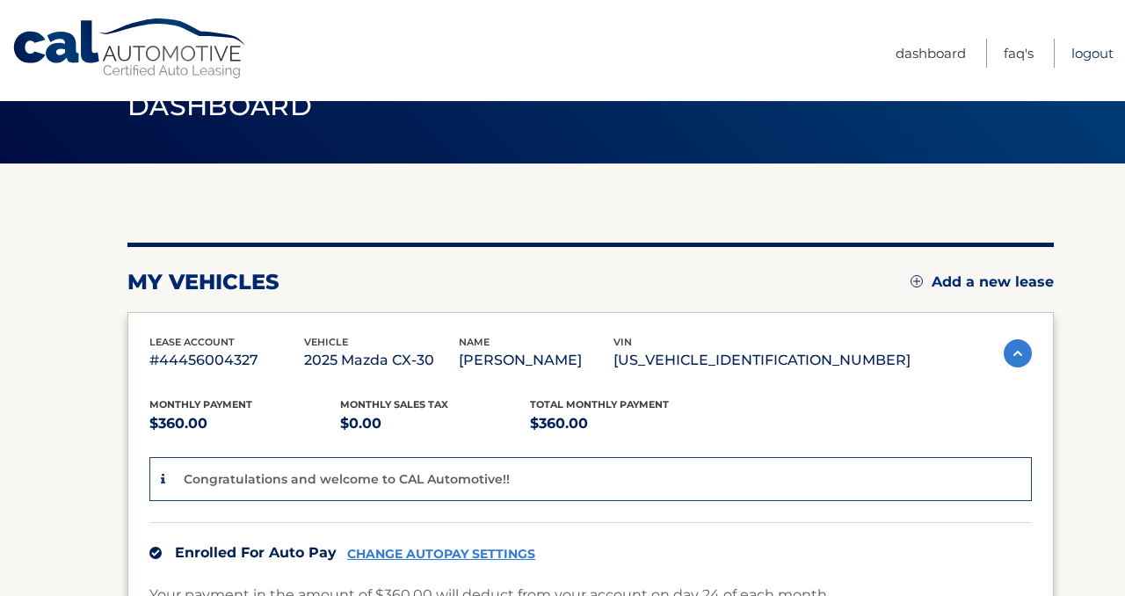
click at [1080, 49] on link "Logout" at bounding box center [1092, 53] width 42 height 29
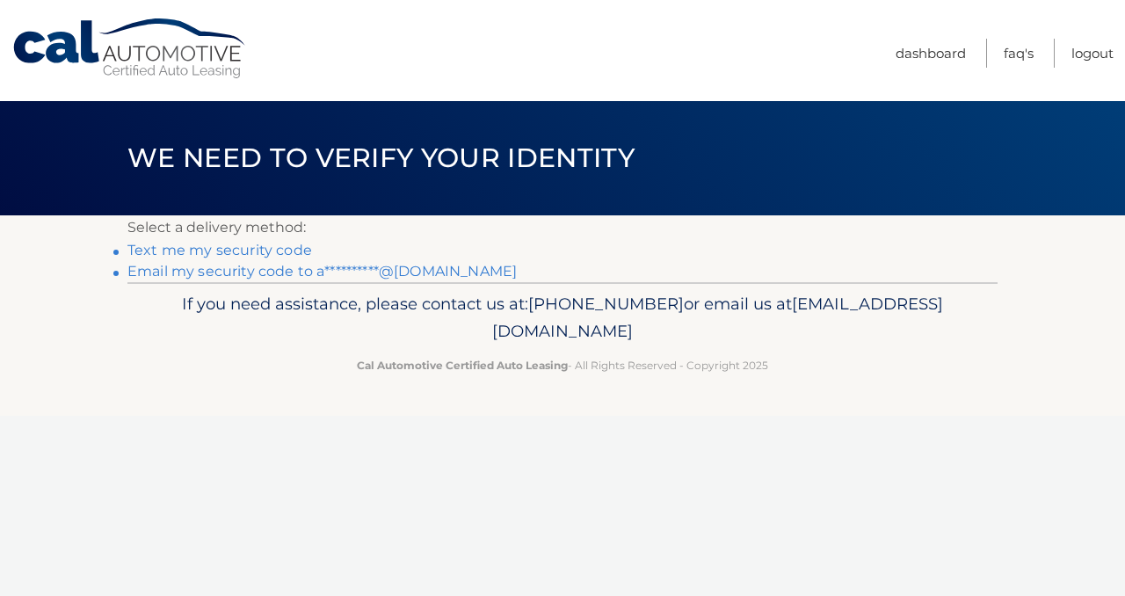
click at [252, 275] on link "**********" at bounding box center [321, 271] width 389 height 17
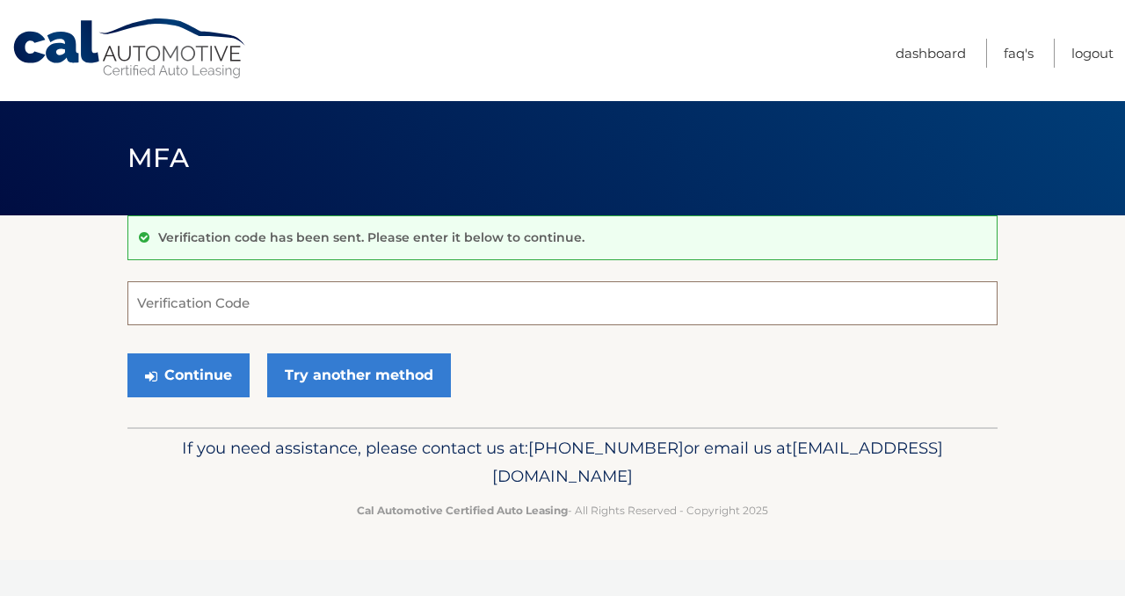
click at [282, 306] on input "Verification Code" at bounding box center [562, 303] width 870 height 44
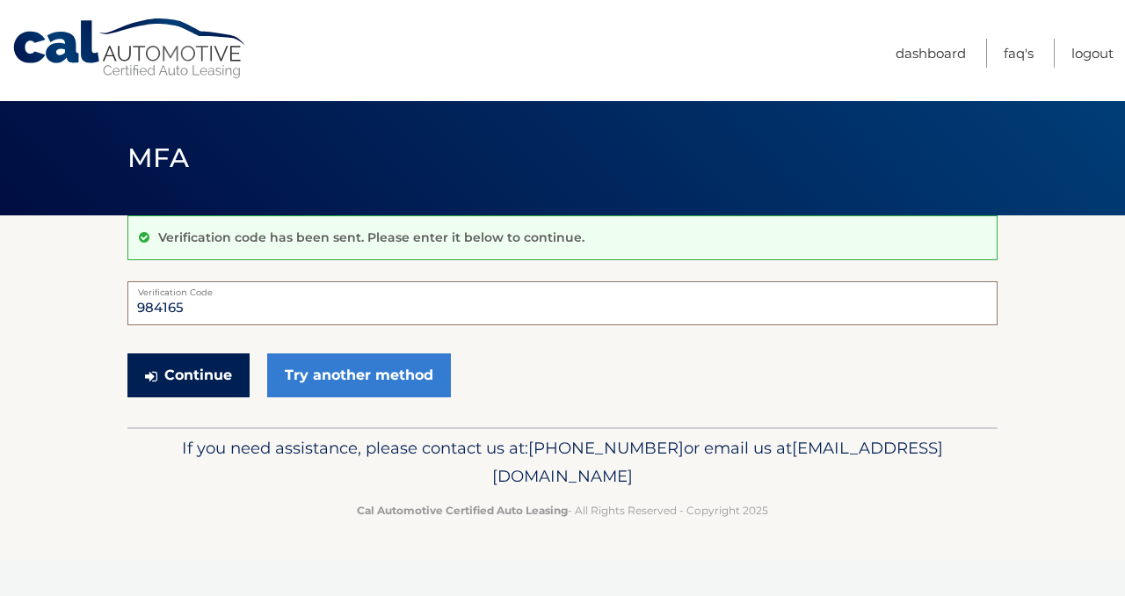
type input "984165"
click at [192, 361] on button "Continue" at bounding box center [188, 375] width 122 height 44
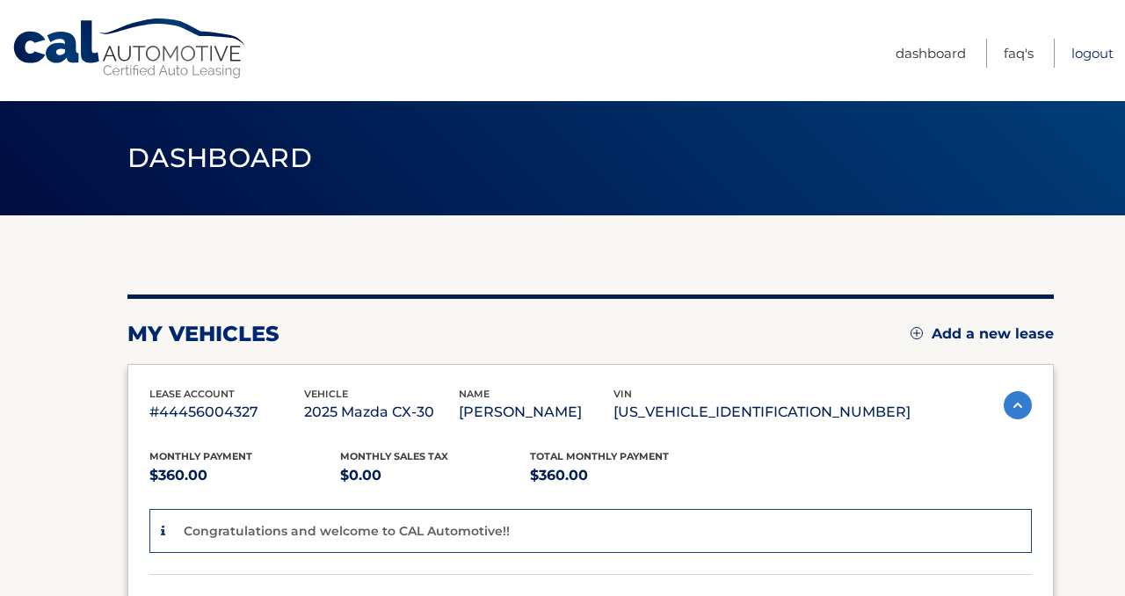
click at [1092, 47] on link "Logout" at bounding box center [1092, 53] width 42 height 29
